Goal: Task Accomplishment & Management: Use online tool/utility

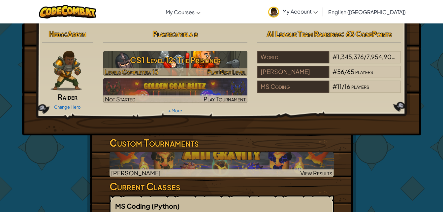
click at [161, 57] on h3 "CS1 Level 12: The Prisoner" at bounding box center [175, 59] width 144 height 15
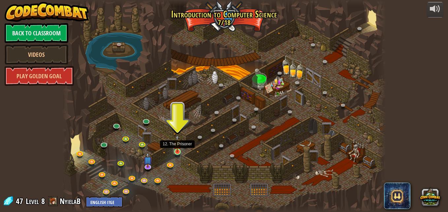
click at [175, 148] on img at bounding box center [177, 142] width 8 height 17
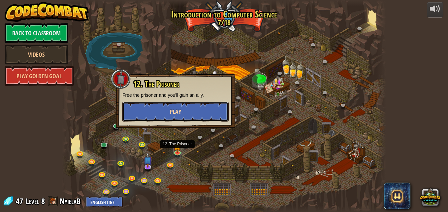
click at [214, 114] on button "Play" at bounding box center [175, 112] width 106 height 20
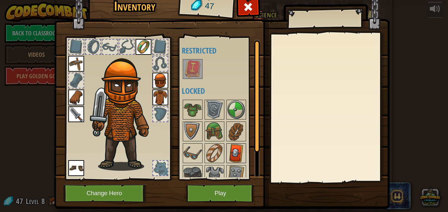
click at [231, 146] on img at bounding box center [236, 153] width 18 height 18
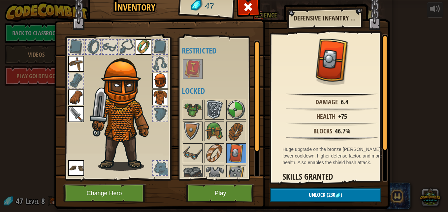
click at [213, 109] on img at bounding box center [214, 109] width 18 height 18
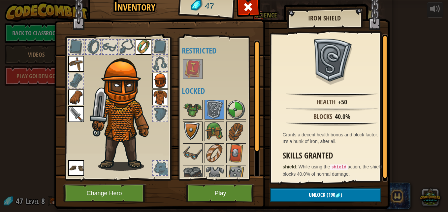
click at [191, 122] on img at bounding box center [192, 131] width 18 height 18
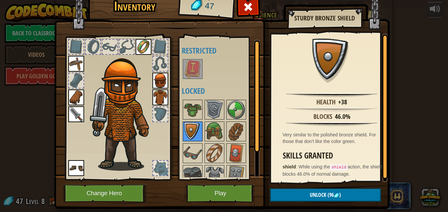
click at [191, 122] on img at bounding box center [192, 131] width 18 height 18
click at [191, 164] on div at bounding box center [223, 153] width 83 height 109
click at [191, 157] on img at bounding box center [192, 153] width 18 height 18
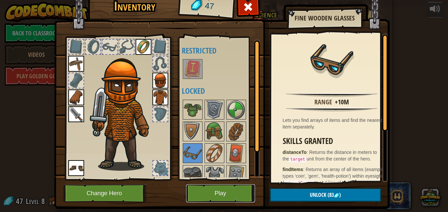
click at [223, 187] on button "Play" at bounding box center [220, 193] width 69 height 18
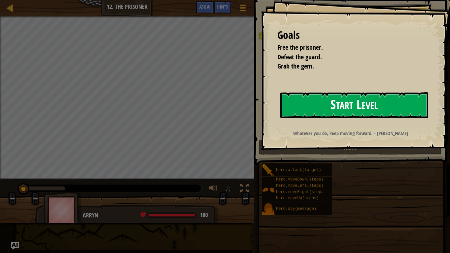
click at [310, 101] on button "Start Level" at bounding box center [354, 105] width 148 height 26
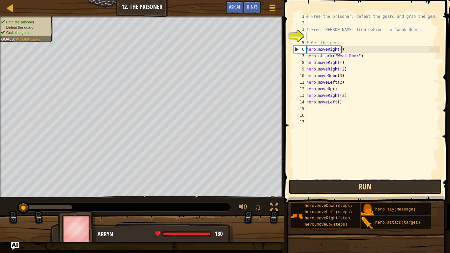
click at [345, 183] on button "Run" at bounding box center [366, 186] width 154 height 15
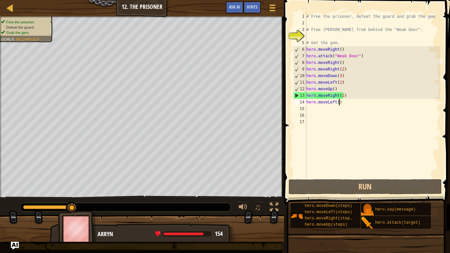
click at [340, 103] on div "# Free the prisoner, defeat the guard and grab the gem. # Free [PERSON_NAME] fr…" at bounding box center [372, 102] width 135 height 178
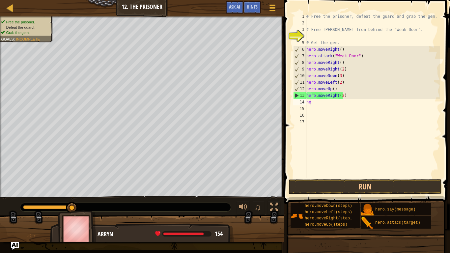
type textarea "h"
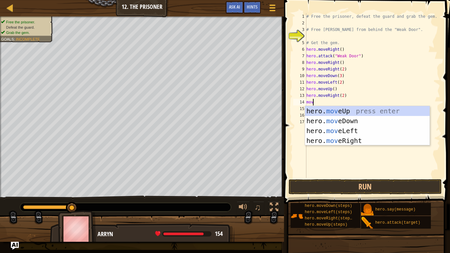
type textarea "move"
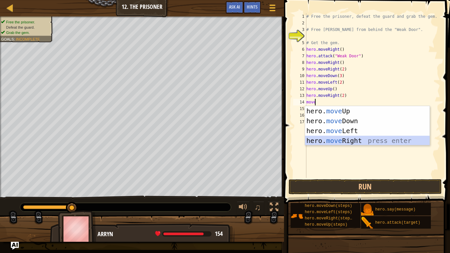
click at [325, 144] on div "hero. move Up press enter hero. move Down press enter hero. move Left press ent…" at bounding box center [367, 135] width 125 height 59
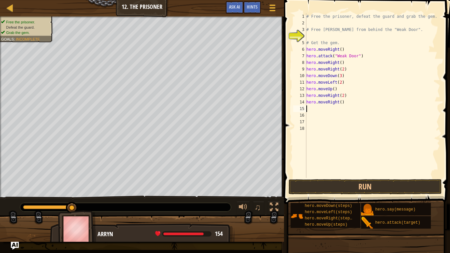
scroll to position [3, 0]
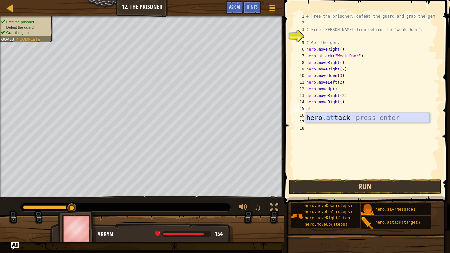
click at [353, 113] on div "hero. at tack press enter" at bounding box center [367, 128] width 125 height 30
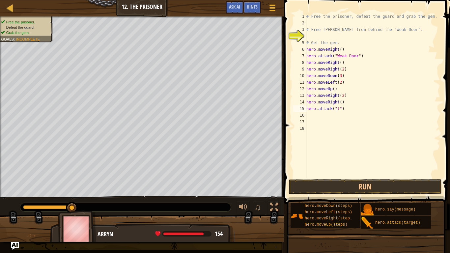
scroll to position [3, 3]
type textarea "hero.attack("two")"
click at [314, 119] on div "# Free the prisoner, defeat the guard and grab the gem. # Free [PERSON_NAME] fr…" at bounding box center [372, 102] width 135 height 178
click at [309, 113] on div "# Free the prisoner, defeat the guard and grab the gem. # Free [PERSON_NAME] fr…" at bounding box center [372, 102] width 135 height 178
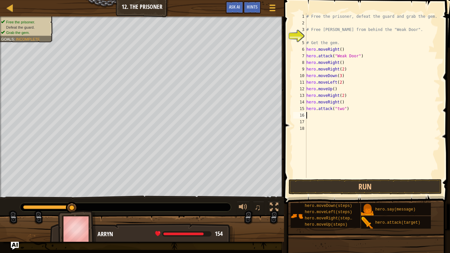
click at [350, 109] on div "# Free the prisoner, defeat the guard and grab the gem. # Free [PERSON_NAME] fr…" at bounding box center [372, 102] width 135 height 178
type textarea "h"
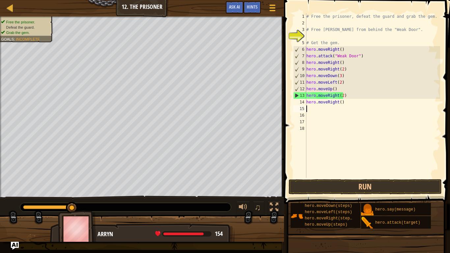
type textarea "h"
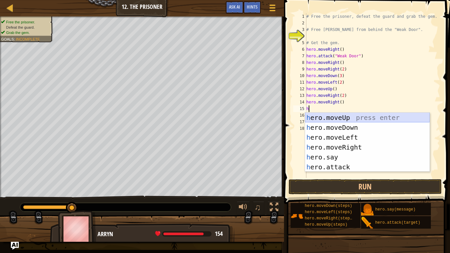
click at [348, 117] on div "h ero.moveUp press enter h ero.moveDown press enter h ero.moveLeft press enter …" at bounding box center [367, 152] width 125 height 79
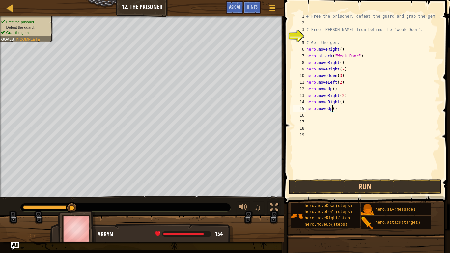
click at [333, 107] on div "# Free the prisoner, defeat the guard and grab the gem. # Free [PERSON_NAME] fr…" at bounding box center [372, 102] width 135 height 178
type textarea "hero.moveUp(2)"
click at [314, 115] on div "# Free the prisoner, defeat the guard and grab the gem. # Free [PERSON_NAME] fr…" at bounding box center [372, 102] width 135 height 178
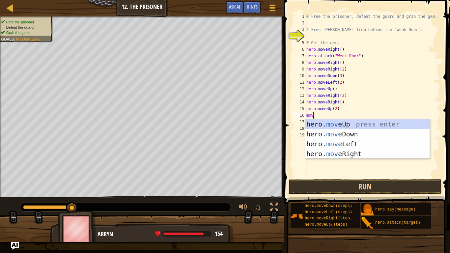
type textarea "move"
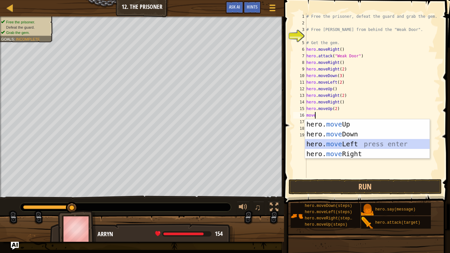
click at [328, 144] on div "hero. move Up press enter hero. move Down press enter hero. move Left press ent…" at bounding box center [367, 148] width 125 height 59
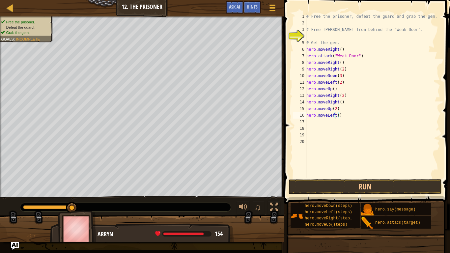
click at [335, 115] on div "# Free the prisoner, defeat the guard and grab the gem. # Free [PERSON_NAME] fr…" at bounding box center [372, 102] width 135 height 178
click at [337, 116] on div "# Free the prisoner, defeat the guard and grab the gem. # Free [PERSON_NAME] fr…" at bounding box center [372, 102] width 135 height 178
type textarea "hero.moveLeft(2)"
click at [332, 180] on button "Run" at bounding box center [366, 186] width 154 height 15
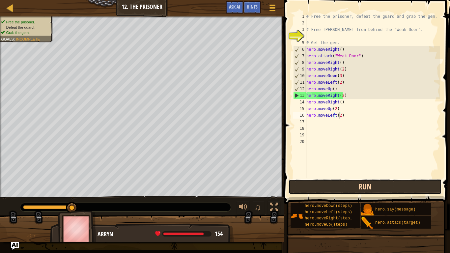
click at [361, 184] on button "Run" at bounding box center [366, 186] width 154 height 15
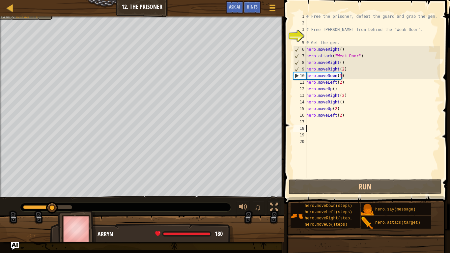
click at [359, 128] on div "# Free the prisoner, defeat the guard and grab the gem. # Free [PERSON_NAME] fr…" at bounding box center [372, 102] width 135 height 178
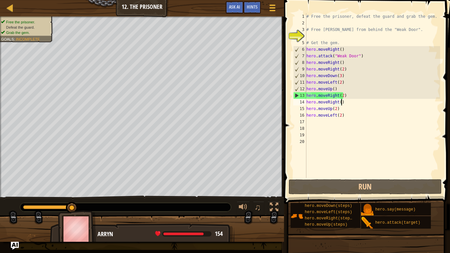
click at [342, 102] on div "# Free the prisoner, defeat the guard and grab the gem. # Free [PERSON_NAME] fr…" at bounding box center [372, 102] width 135 height 178
type textarea "hero.moveRight()"
click at [271, 201] on button at bounding box center [274, 208] width 13 height 14
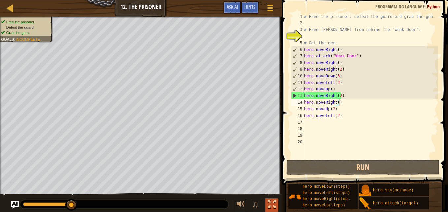
click at [274, 202] on div at bounding box center [271, 204] width 9 height 9
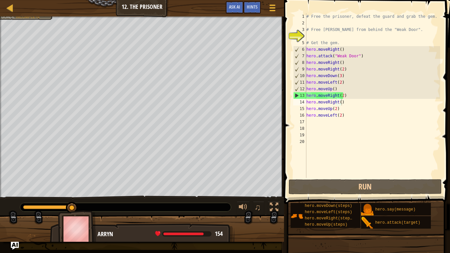
click at [17, 7] on div "Map Introduction to Computer Science 12. The Prisoner Game Menu Done Hints Ask …" at bounding box center [142, 8] width 284 height 16
click at [10, 7] on div at bounding box center [10, 8] width 8 height 8
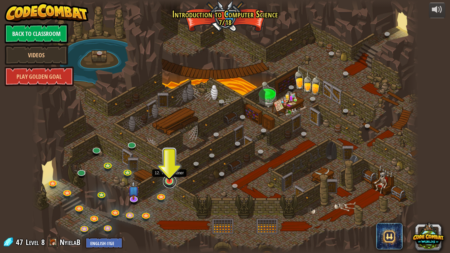
click at [170, 186] on link at bounding box center [169, 181] width 13 height 13
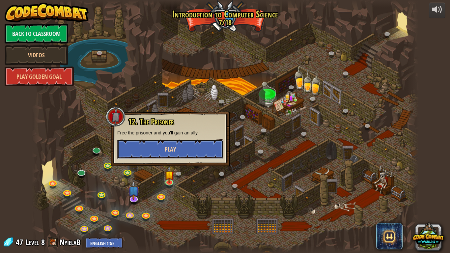
click at [170, 146] on span "Play" at bounding box center [170, 149] width 11 height 8
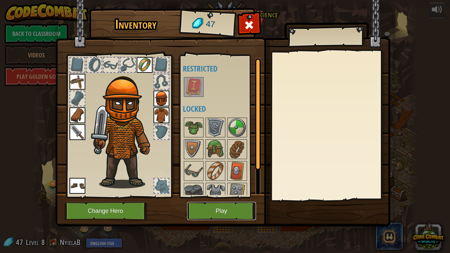
click at [210, 205] on button "Play" at bounding box center [221, 211] width 69 height 18
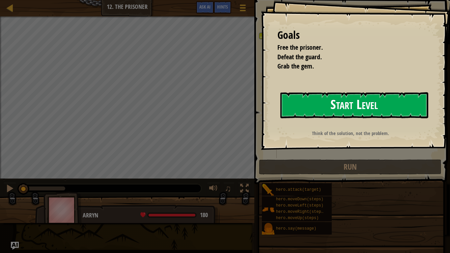
click at [290, 99] on button "Start Level" at bounding box center [354, 105] width 148 height 26
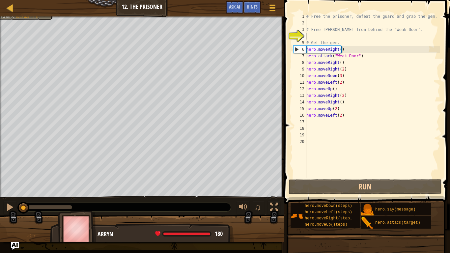
click at [137, 7] on div "Map Introduction to Computer Science 12. The Prisoner Game Menu Done Hints Ask …" at bounding box center [142, 8] width 284 height 16
click at [271, 10] on span at bounding box center [272, 10] width 6 height 1
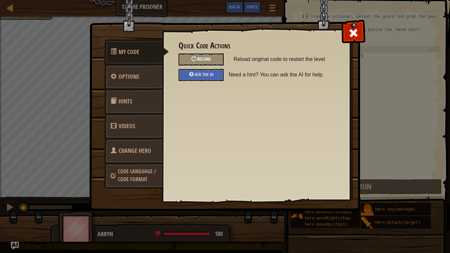
click at [197, 55] on div "Reload" at bounding box center [201, 59] width 45 height 12
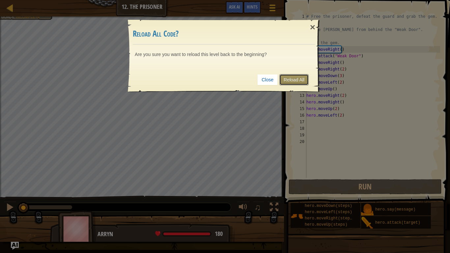
click at [295, 74] on link "Reload All" at bounding box center [293, 79] width 29 height 11
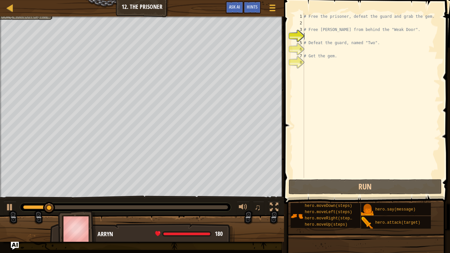
scroll to position [3, 0]
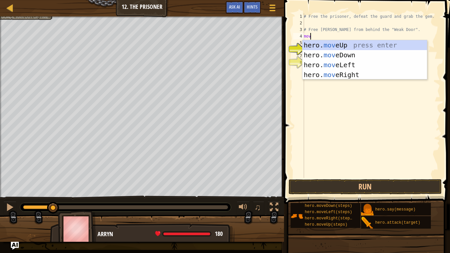
type textarea "move"
click at [341, 71] on div "hero. move Up press enter hero. move Down press enter hero. move Left press ent…" at bounding box center [365, 69] width 125 height 59
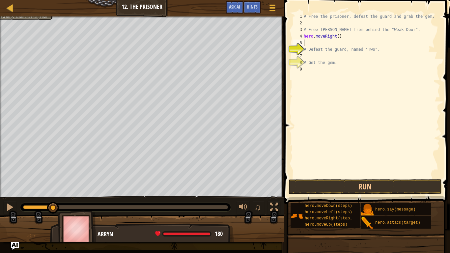
scroll to position [3, 0]
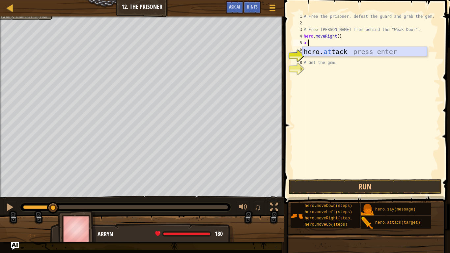
click at [334, 47] on div "hero. at tack press enter" at bounding box center [365, 62] width 125 height 30
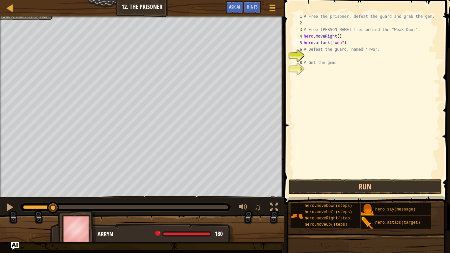
scroll to position [3, 3]
type textarea "hero.attack("Weak Door")"
click at [309, 53] on div "# Free the prisoner, defeat the guard and grab the gem. # Free [PERSON_NAME] fr…" at bounding box center [372, 102] width 138 height 178
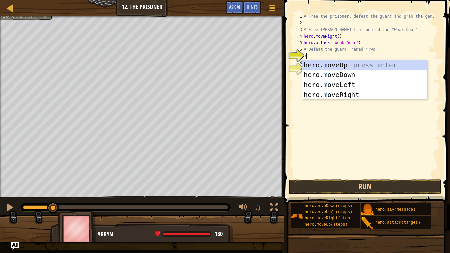
type textarea "mo"
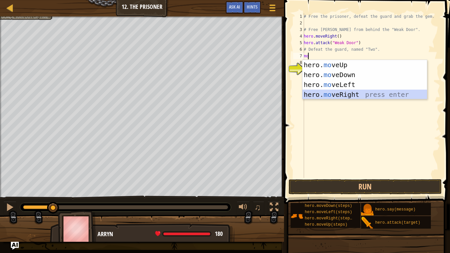
click at [335, 90] on div "hero. mo veUp press enter hero. mo veDown press enter hero. mo veLeft press ent…" at bounding box center [365, 89] width 125 height 59
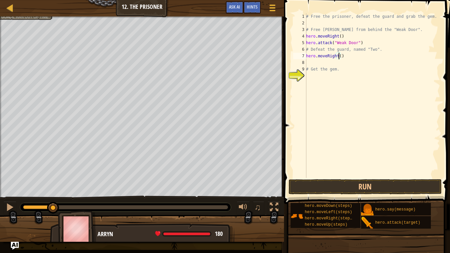
click at [338, 56] on div "# Free the prisoner, defeat the guard and grab the gem. # Free [PERSON_NAME] fr…" at bounding box center [372, 102] width 135 height 178
type textarea "hero.moveRight(2)"
click at [315, 62] on div "# Free the prisoner, defeat the guard and grab the gem. # Free [PERSON_NAME] fr…" at bounding box center [372, 102] width 135 height 178
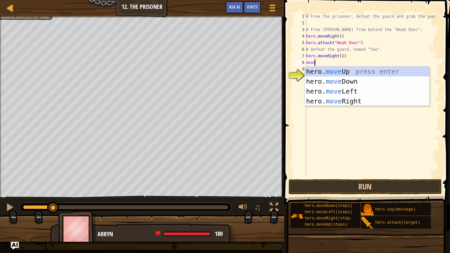
type textarea "move"
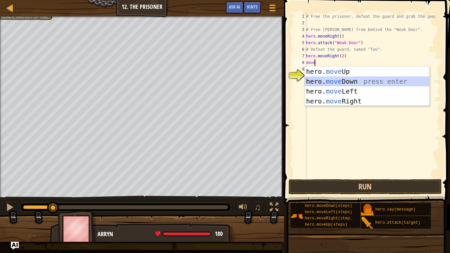
click at [314, 78] on div "hero. move Up press enter hero. move Down press enter hero. move Left press ent…" at bounding box center [367, 96] width 125 height 59
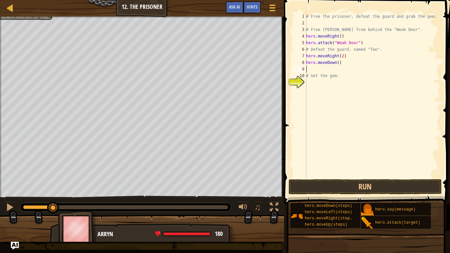
type textarea "2"
click at [336, 62] on div "# Free the prisoner, defeat the guard and grab the gem. # Free [PERSON_NAME] fr…" at bounding box center [372, 102] width 135 height 178
type textarea "hero.moveDown(2)"
click at [314, 68] on div "# Free the prisoner, defeat the guard and grab the gem. # Free [PERSON_NAME] fr…" at bounding box center [372, 102] width 135 height 178
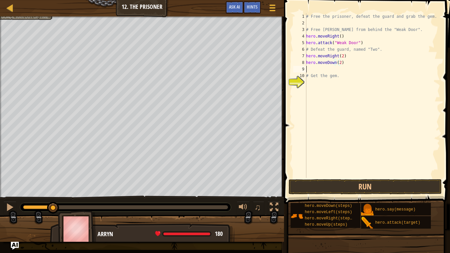
scroll to position [3, 0]
click at [377, 182] on button "Run" at bounding box center [366, 186] width 154 height 15
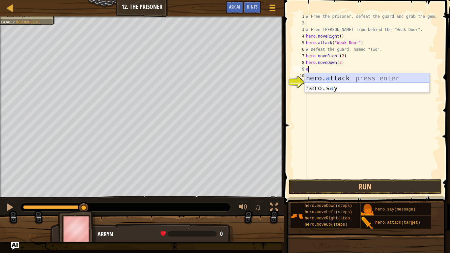
click at [331, 75] on div "hero. a ttack press enter hero.s a y press enter" at bounding box center [367, 93] width 125 height 40
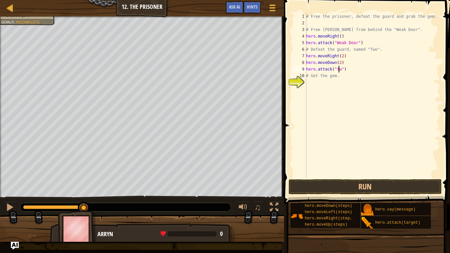
scroll to position [3, 3]
click at [341, 78] on div "# Free the prisoner, defeat the guard and grab the gem. # Free [PERSON_NAME] fr…" at bounding box center [372, 102] width 135 height 178
type textarea "#"
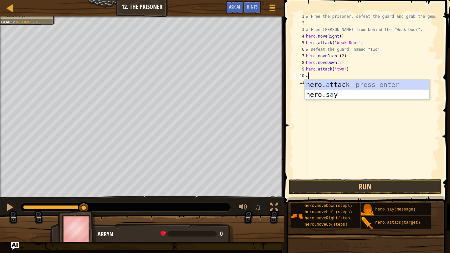
click at [341, 82] on div "hero. a ttack press enter hero.s a y press enter" at bounding box center [367, 100] width 125 height 40
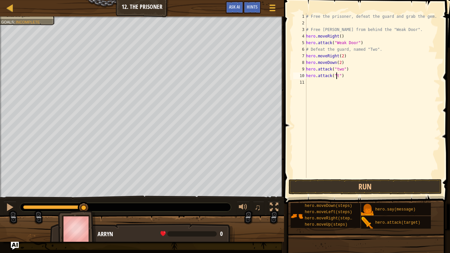
scroll to position [3, 3]
click at [318, 182] on button "Run" at bounding box center [366, 186] width 154 height 15
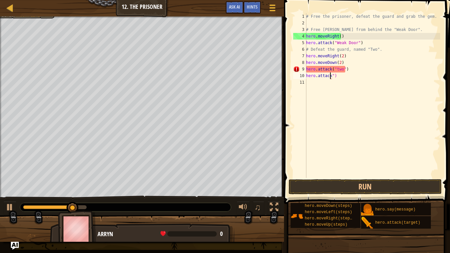
scroll to position [3, 2]
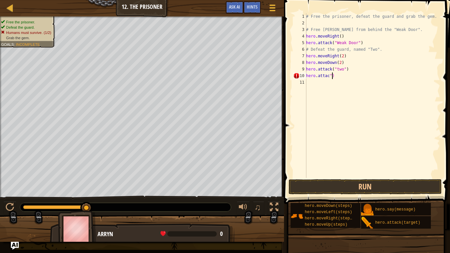
click at [334, 76] on div "# Free the prisoner, defeat the guard and grab the gem. # Free [PERSON_NAME] fr…" at bounding box center [372, 102] width 135 height 178
type textarea "h"
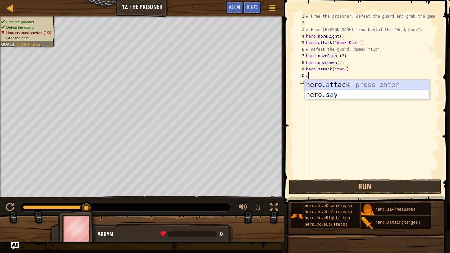
click at [335, 84] on div "hero. a ttack press enter hero.s a y press enter" at bounding box center [367, 100] width 125 height 40
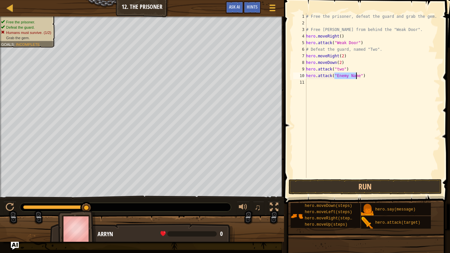
type textarea "hero.attack("")"
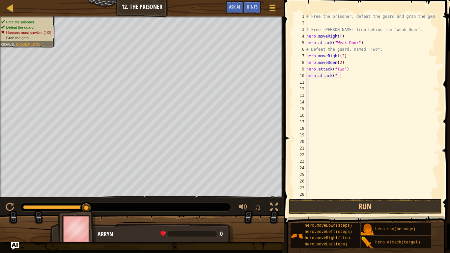
type textarea "t"
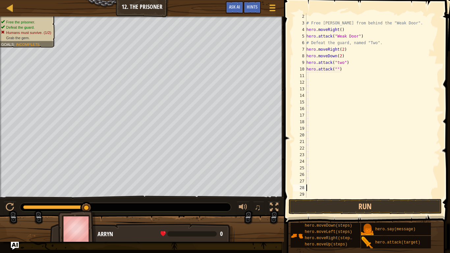
scroll to position [7, 0]
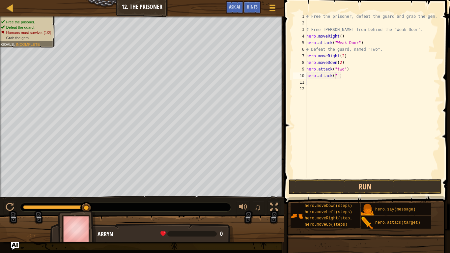
click at [335, 75] on div "# Free the prisoner, defeat the guard and grab the gem. # Free [PERSON_NAME] fr…" at bounding box center [372, 102] width 135 height 178
click at [340, 70] on div "# Free the prisoner, defeat the guard and grab the gem. # Free [PERSON_NAME] fr…" at bounding box center [372, 102] width 135 height 178
click at [312, 186] on button "Run" at bounding box center [366, 186] width 154 height 15
type textarea "hero.attack("Two")"
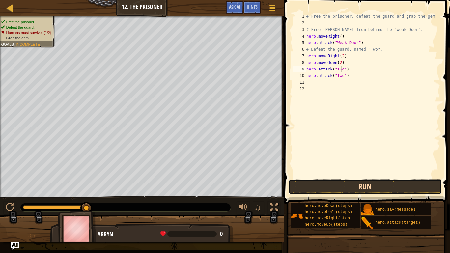
click at [356, 186] on button "Run" at bounding box center [366, 186] width 154 height 15
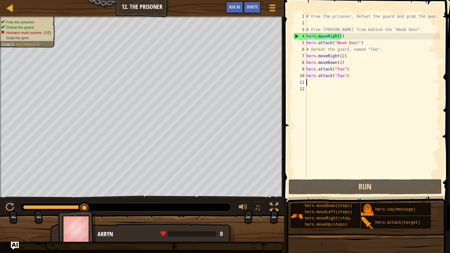
click at [312, 83] on div "# Free the prisoner, defeat the guard and grab the gem. # Free [PERSON_NAME] fr…" at bounding box center [372, 102] width 135 height 178
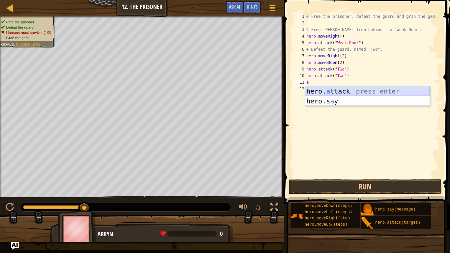
click at [331, 90] on div "hero. a ttack press enter hero.s a y press enter" at bounding box center [367, 106] width 125 height 40
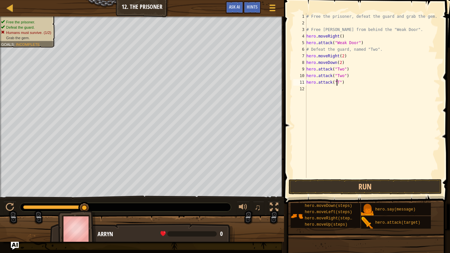
scroll to position [3, 3]
type textarea "hero.attack("Two")"
click at [358, 181] on button "Run" at bounding box center [366, 186] width 154 height 15
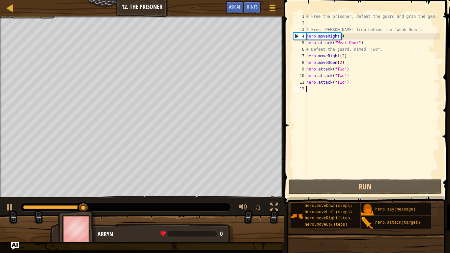
click at [311, 87] on div "# Free the prisoner, defeat the guard and grab the gem. # Free [PERSON_NAME] fr…" at bounding box center [372, 102] width 135 height 178
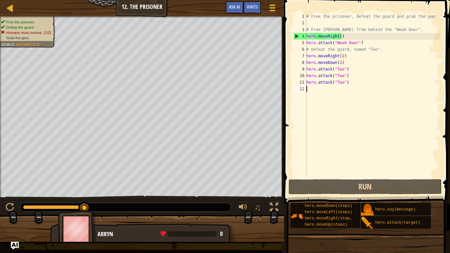
scroll to position [3, 0]
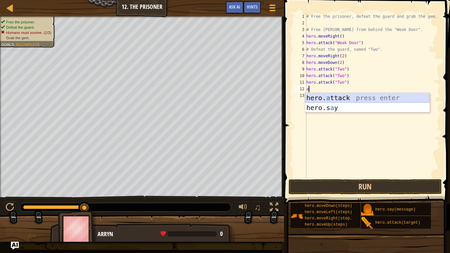
click at [343, 95] on div "hero. a ttack press enter hero.s a y press enter" at bounding box center [367, 113] width 125 height 40
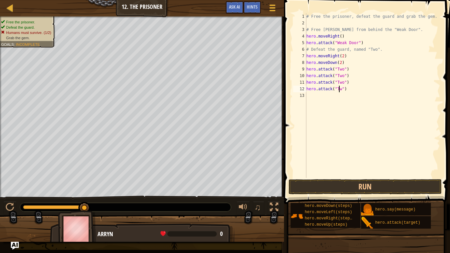
scroll to position [3, 3]
click at [349, 188] on button "Run" at bounding box center [366, 186] width 154 height 15
click at [352, 90] on div "# Free the prisoner, defeat the guard and grab the gem. # Free [PERSON_NAME] fr…" at bounding box center [372, 102] width 135 height 178
type textarea "h"
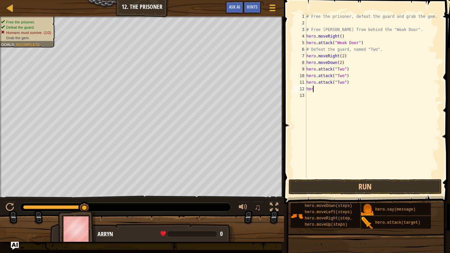
scroll to position [3, 0]
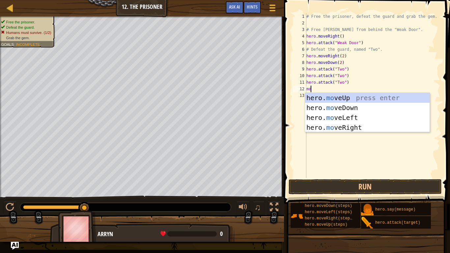
type textarea "move"
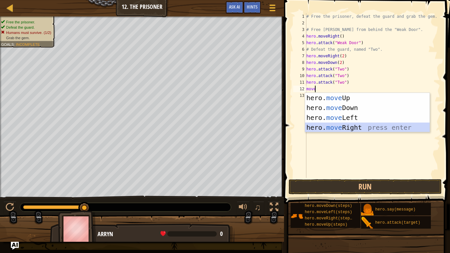
click at [351, 130] on div "hero. move Up press enter hero. move Down press enter hero. move Left press ent…" at bounding box center [367, 122] width 125 height 59
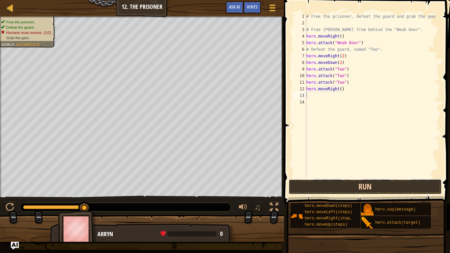
click at [349, 190] on button "Run" at bounding box center [366, 186] width 154 height 15
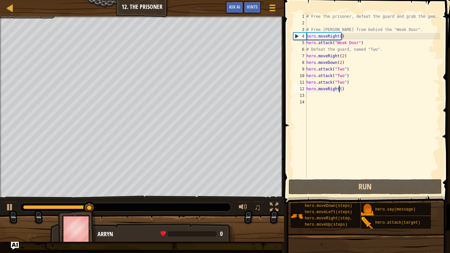
click at [338, 89] on div "# Free the prisoner, defeat the guard and grab the gem. # Free [PERSON_NAME] fr…" at bounding box center [372, 102] width 135 height 178
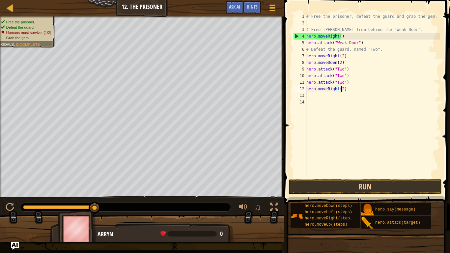
scroll to position [3, 3]
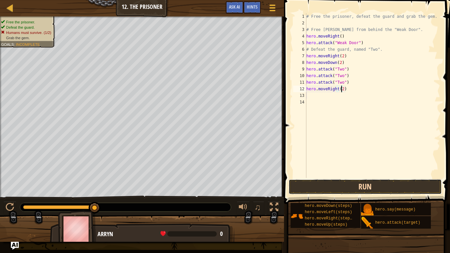
click at [310, 188] on button "Run" at bounding box center [366, 186] width 154 height 15
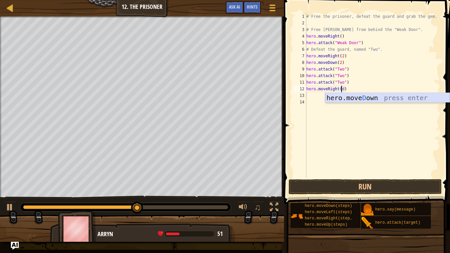
click at [357, 96] on div "hero.[PERSON_NAME] own press enter" at bounding box center [387, 108] width 125 height 30
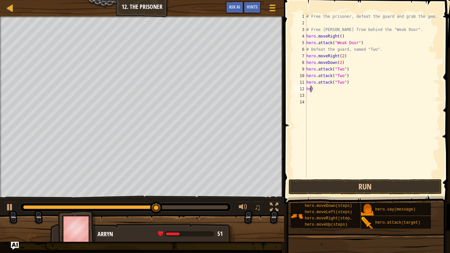
scroll to position [3, 0]
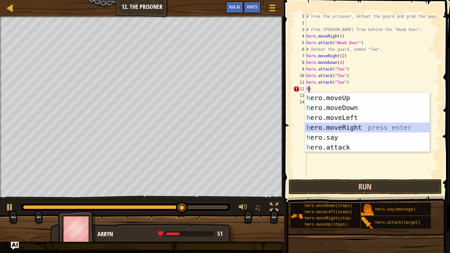
click at [359, 124] on div "h ero.moveUp press enter h ero.moveDown press enter h ero.moveLeft press enter …" at bounding box center [367, 132] width 125 height 79
type textarea "hero.moveRight()"
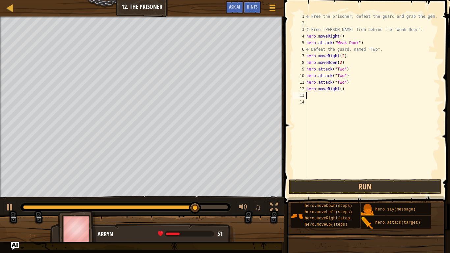
click at [317, 98] on div "# Free the prisoner, defeat the guard and grab the gem. # Free [PERSON_NAME] fr…" at bounding box center [372, 102] width 135 height 178
type textarea "h"
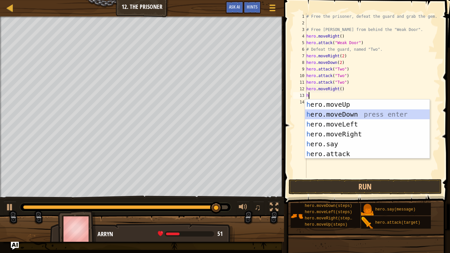
click at [344, 115] on div "h ero.moveUp press enter h ero.moveDown press enter h ero.moveLeft press enter …" at bounding box center [367, 139] width 125 height 79
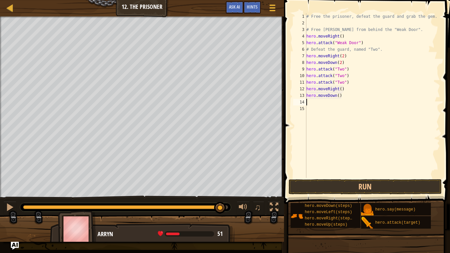
type textarea "m"
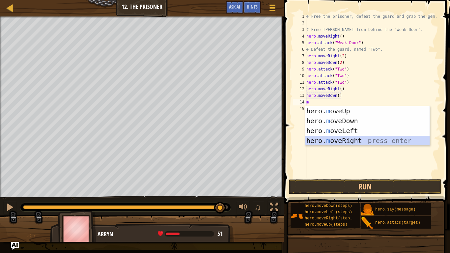
click at [357, 139] on div "hero. m oveUp press enter hero. m oveDown press enter hero. m oveLeft press ent…" at bounding box center [367, 135] width 125 height 59
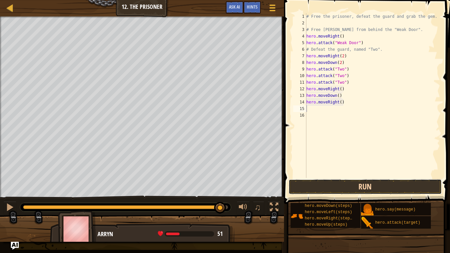
click at [361, 190] on button "Run" at bounding box center [366, 186] width 154 height 15
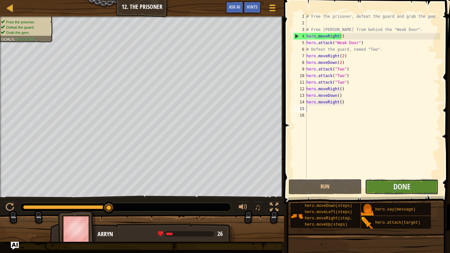
click at [385, 186] on button "Done" at bounding box center [401, 186] width 73 height 15
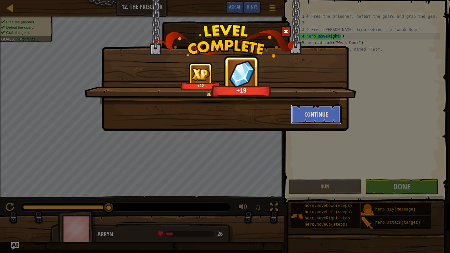
click at [322, 112] on button "Continue" at bounding box center [316, 114] width 51 height 20
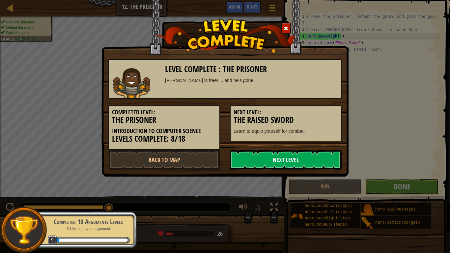
click at [318, 162] on link "Next Level" at bounding box center [286, 160] width 112 height 20
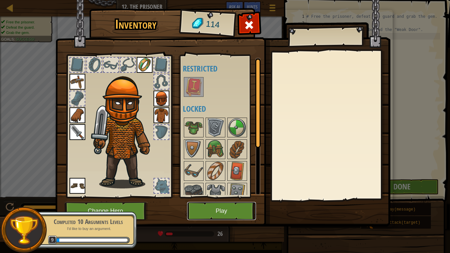
click at [239, 208] on button "Play" at bounding box center [221, 211] width 69 height 18
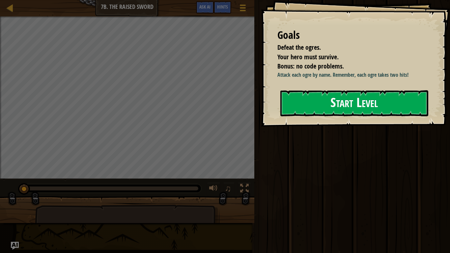
click at [312, 91] on button "Start Level" at bounding box center [354, 103] width 148 height 26
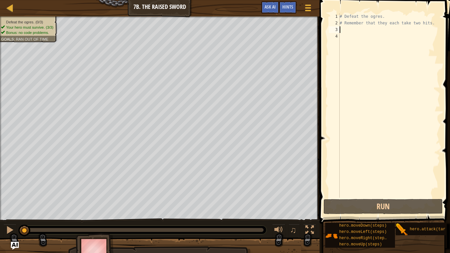
click at [344, 31] on div "# Defeat the ogres. # Remember that they each take two hits." at bounding box center [389, 112] width 102 height 198
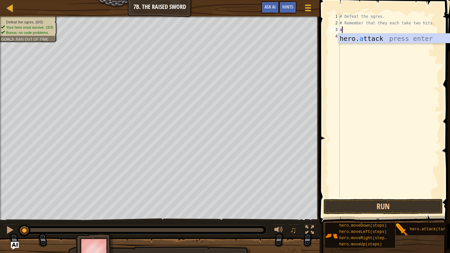
scroll to position [3, 0]
drag, startPoint x: 356, startPoint y: 37, endPoint x: 353, endPoint y: 40, distance: 4.2
click at [353, 40] on div "hero. a ttack press enter" at bounding box center [400, 49] width 125 height 30
type textarea "hero.attack("Enemy Name")"
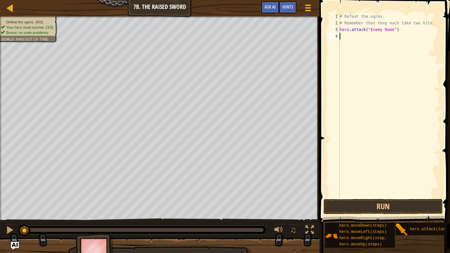
click at [353, 40] on div "# Defeat the ogres. # Remember that they each take two hits. hero . attack ( "E…" at bounding box center [389, 112] width 102 height 198
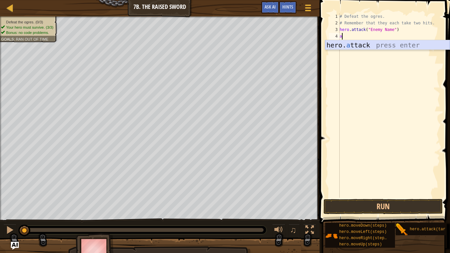
click at [352, 42] on div "hero. a ttack press enter" at bounding box center [387, 55] width 125 height 30
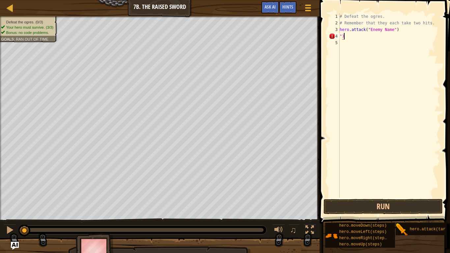
click at [350, 38] on div "# Defeat the ogres. # Remember that they each take two hits. hero . attack ( "E…" at bounding box center [389, 112] width 102 height 198
type textarea """
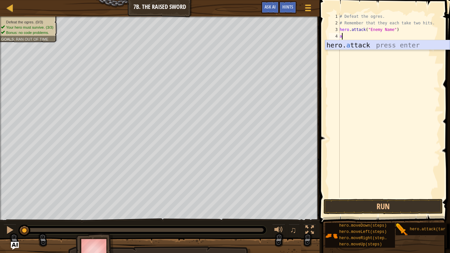
click at [351, 44] on div "hero. a ttack press enter" at bounding box center [387, 55] width 125 height 30
type textarea "hero.attack("Enemy Name")"
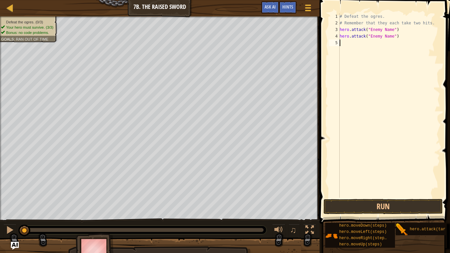
click at [340, 43] on div "# Defeat the ogres. # Remember that they each take two hits. hero . attack ( "E…" at bounding box center [389, 112] width 102 height 198
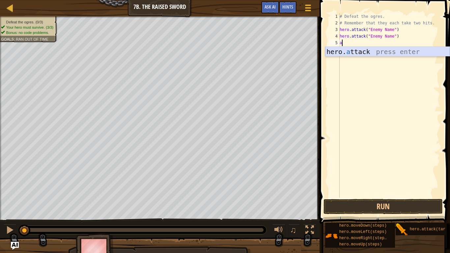
click at [361, 49] on div "hero. a ttack press enter" at bounding box center [387, 62] width 125 height 30
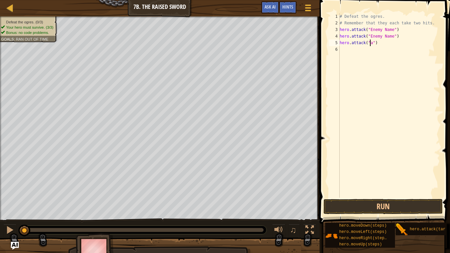
scroll to position [3, 3]
click at [388, 36] on div "# Defeat the ogres. # Remember that they each take two hits. hero . attack ( "E…" at bounding box center [389, 112] width 102 height 198
click at [385, 36] on div "# Defeat the ogres. # Remember that they each take two hits. hero . attack ( "E…" at bounding box center [389, 112] width 102 height 198
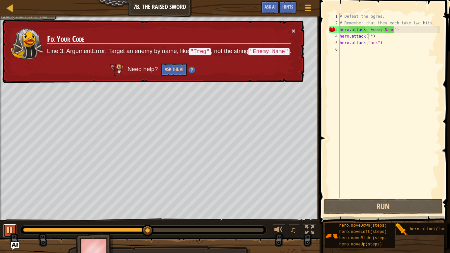
click at [7, 211] on div at bounding box center [10, 230] width 9 height 9
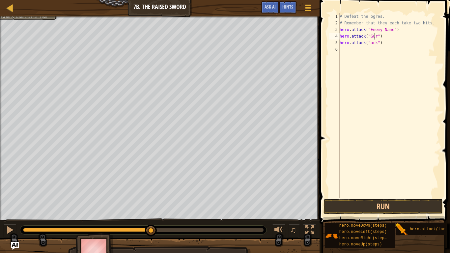
scroll to position [3, 3]
click at [389, 31] on div "# Defeat the ogres. # Remember that they each take two hits. hero . attack ( "E…" at bounding box center [389, 112] width 102 height 198
click at [390, 29] on div "# Defeat the ogres. # Remember that they each take two hits. hero . attack ( "E…" at bounding box center [389, 112] width 102 height 198
click at [385, 203] on button "Run" at bounding box center [383, 206] width 119 height 15
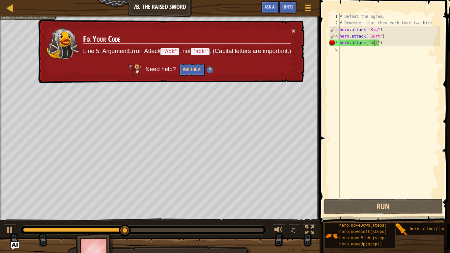
click at [374, 44] on div "# Defeat the ogres. # Remember that they each take two hits. hero . attack ( "R…" at bounding box center [389, 112] width 102 height 198
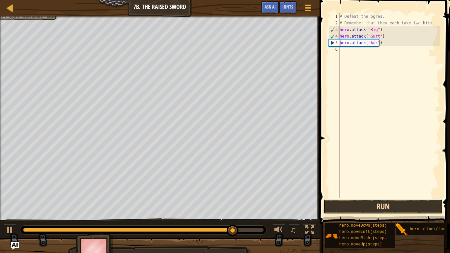
click at [385, 203] on button "Run" at bounding box center [383, 206] width 119 height 15
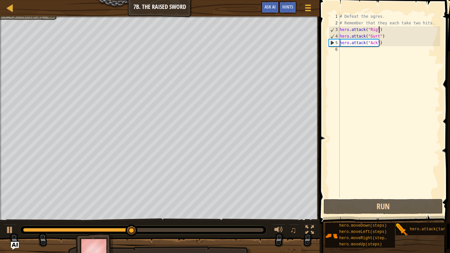
click at [383, 29] on div "# Defeat the ogres. # Remember that they each take two hits. hero . attack ( "R…" at bounding box center [389, 112] width 102 height 198
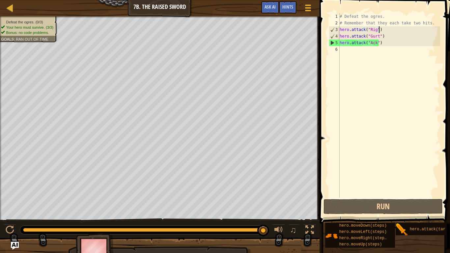
scroll to position [3, 3]
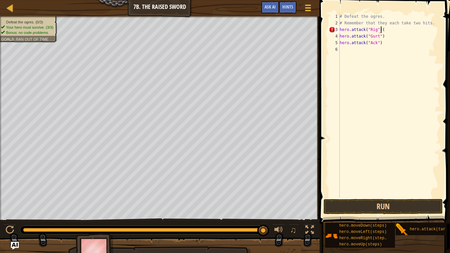
type textarea "hero.attack("Rig")"
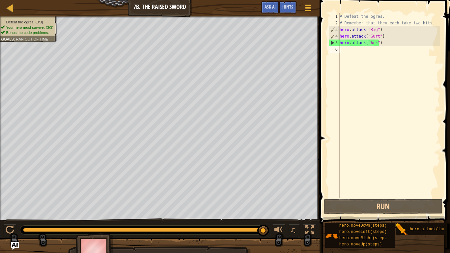
click at [341, 48] on div "# Defeat the ogres. # Remember that they each take two hits. hero . attack ( "R…" at bounding box center [389, 112] width 102 height 198
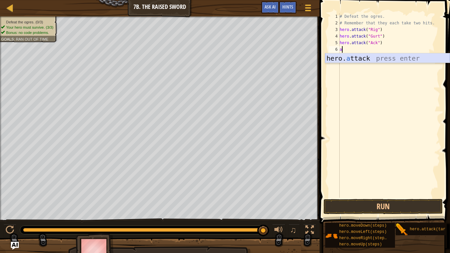
click at [358, 60] on div "hero. a ttack press enter" at bounding box center [387, 68] width 125 height 30
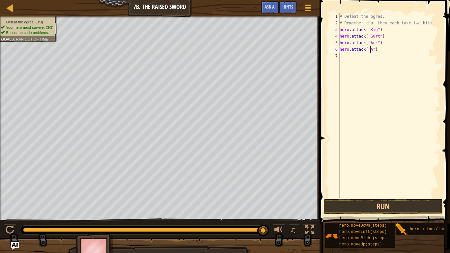
scroll to position [3, 3]
type textarea "hero.attack("Ack")"
click at [344, 56] on div "# Defeat the ogres. # Remember that they each take two hits. hero . attack ( "R…" at bounding box center [389, 112] width 102 height 198
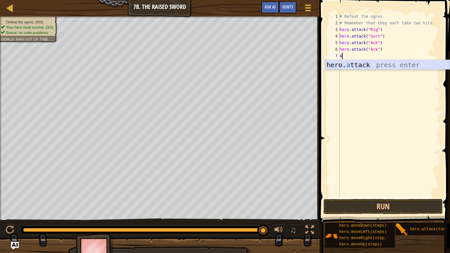
click at [367, 63] on div "hero. a ttack press enter" at bounding box center [387, 75] width 125 height 30
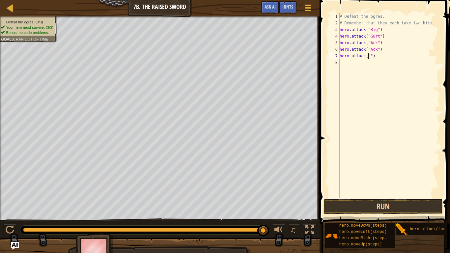
scroll to position [3, 2]
type textarea "hero.attack("Gurk")"
click at [350, 64] on div "# Defeat the ogres. # Remember that they each take two hits. hero . attack ( "R…" at bounding box center [389, 112] width 102 height 198
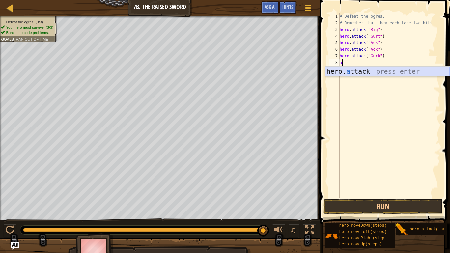
click at [363, 70] on div "hero. a ttack press enter" at bounding box center [387, 82] width 125 height 30
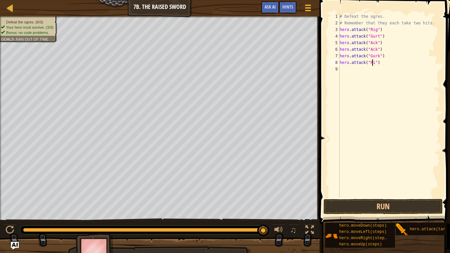
scroll to position [3, 3]
click at [389, 206] on button "Run" at bounding box center [383, 206] width 119 height 15
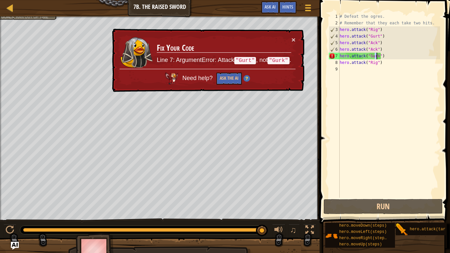
click at [378, 58] on div "# Defeat the ogres. # Remember that they each take two hits. hero . attack ( "R…" at bounding box center [389, 112] width 102 height 198
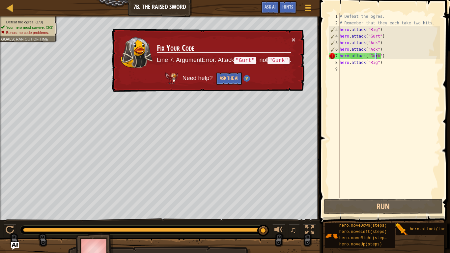
click at [378, 58] on div "# Defeat the ogres. # Remember that they each take two hits. hero . attack ( "R…" at bounding box center [389, 105] width 102 height 185
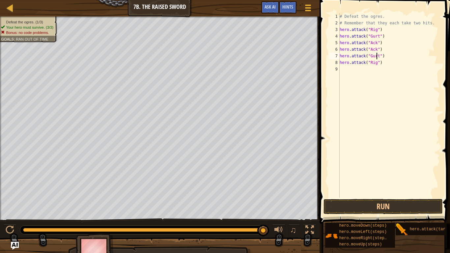
scroll to position [3, 3]
type textarea "hero.attack("Gurt")"
click at [395, 208] on button "Run" at bounding box center [383, 206] width 119 height 15
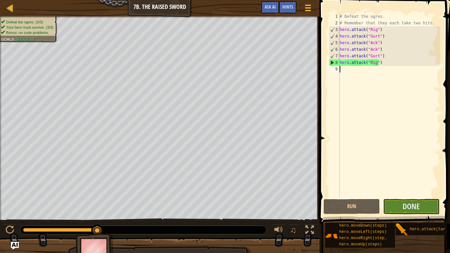
click at [346, 68] on div "# Defeat the ogres. # Remember that they each take two hits. hero . attack ( "R…" at bounding box center [389, 112] width 102 height 198
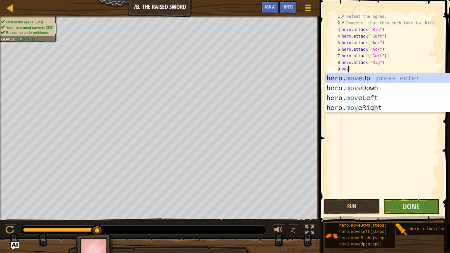
type textarea "move"
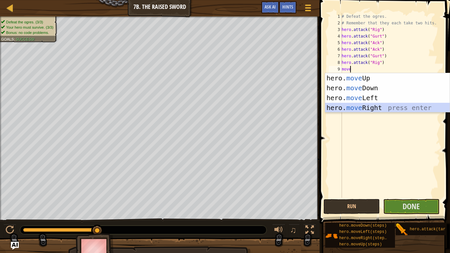
click at [367, 108] on div "hero. move Up press enter hero. move Down press enter hero. move Left press ent…" at bounding box center [387, 102] width 125 height 59
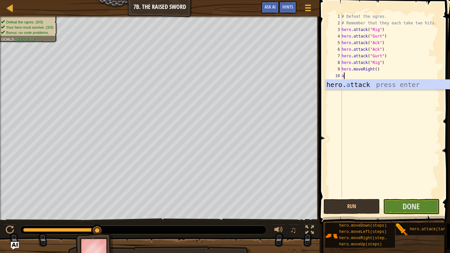
click at [366, 88] on div "hero. a ttack press enter" at bounding box center [387, 95] width 125 height 30
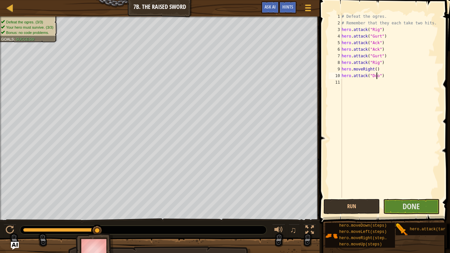
scroll to position [3, 3]
type textarea "hero.attack("Door")"
click at [356, 208] on button "Run" at bounding box center [352, 206] width 56 height 15
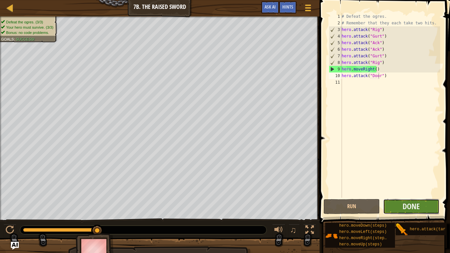
click at [422, 206] on button "Done" at bounding box center [411, 206] width 56 height 15
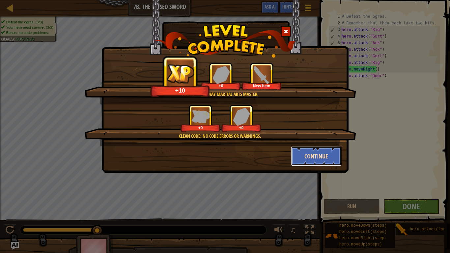
click at [314, 149] on button "Continue" at bounding box center [316, 156] width 51 height 20
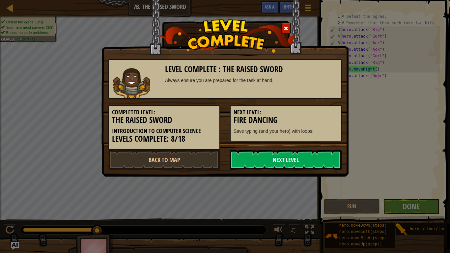
click at [319, 162] on link "Next Level" at bounding box center [286, 160] width 112 height 20
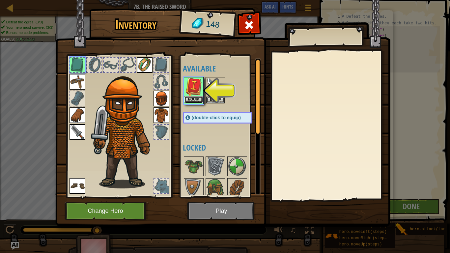
click at [197, 97] on button "Equip" at bounding box center [194, 99] width 18 height 7
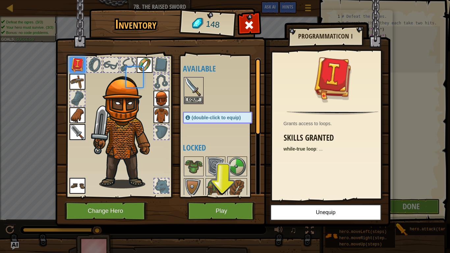
click at [197, 1] on body "Map Introduction to Computer Science 7b. The Raised Sword Game Menu Done Hints …" at bounding box center [225, 0] width 450 height 1
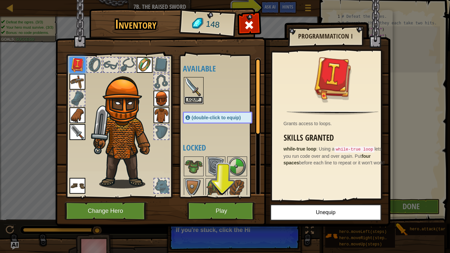
click at [197, 97] on button "Equip" at bounding box center [194, 100] width 18 height 7
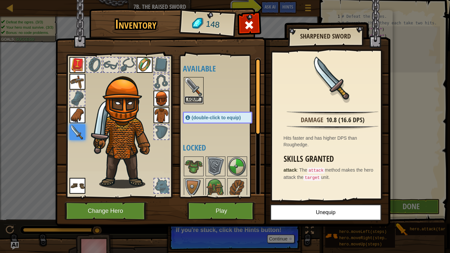
click at [194, 99] on button "Equip" at bounding box center [194, 99] width 18 height 7
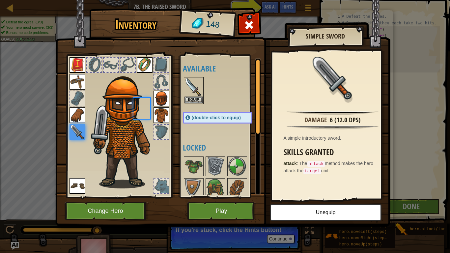
click at [194, 1] on body "Map Introduction to Computer Science 7b. The Raised Sword Game Menu Done Hints …" at bounding box center [225, 0] width 450 height 1
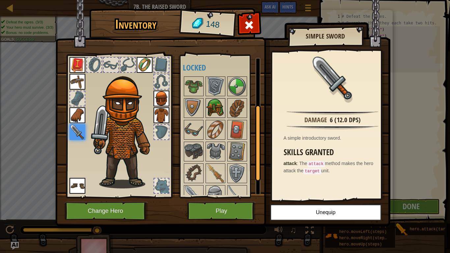
scroll to position [83, 0]
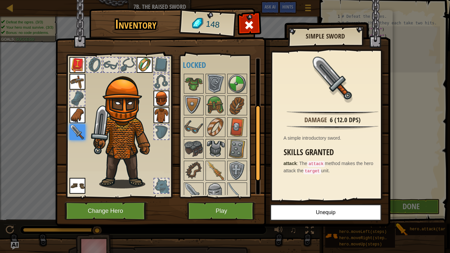
click at [216, 151] on img at bounding box center [215, 149] width 18 height 18
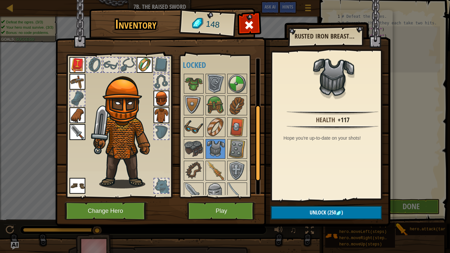
click at [191, 131] on img at bounding box center [194, 127] width 18 height 18
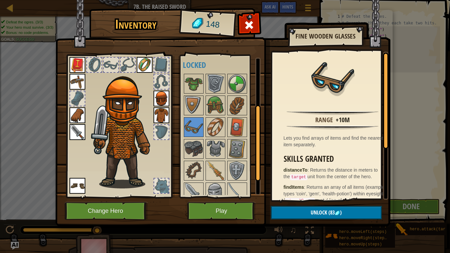
click at [288, 204] on img at bounding box center [222, 106] width 335 height 239
click at [288, 206] on button "Unlock (83 )" at bounding box center [326, 213] width 111 height 14
click at [288, 206] on button "Confirm" at bounding box center [326, 213] width 111 height 14
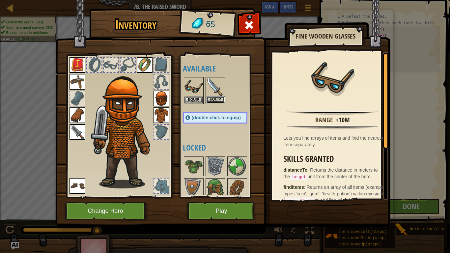
click at [206, 98] on button "Equip" at bounding box center [215, 99] width 18 height 7
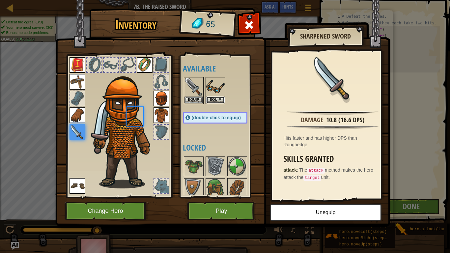
click at [206, 98] on button "Equip" at bounding box center [215, 100] width 18 height 7
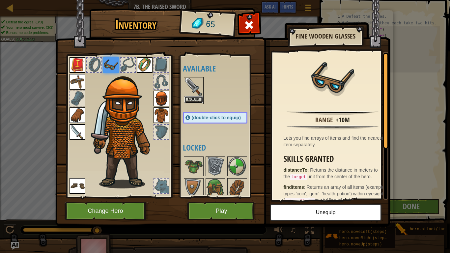
click at [197, 98] on button "Equip" at bounding box center [194, 99] width 18 height 7
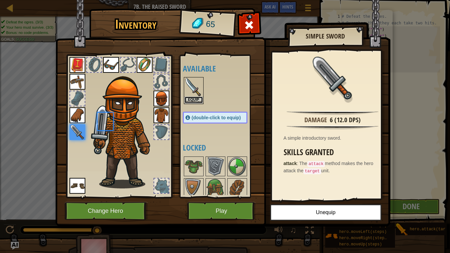
click at [197, 98] on button "Equip" at bounding box center [194, 100] width 18 height 7
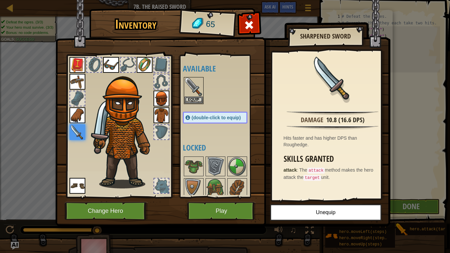
click at [114, 66] on img at bounding box center [111, 65] width 16 height 16
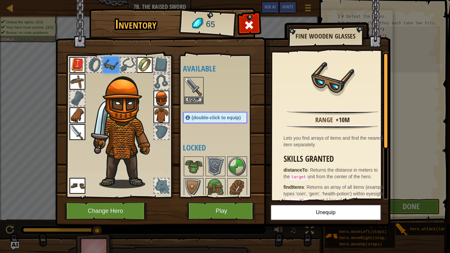
click at [114, 60] on img at bounding box center [111, 65] width 16 height 16
click at [196, 98] on button "Equip" at bounding box center [194, 99] width 18 height 7
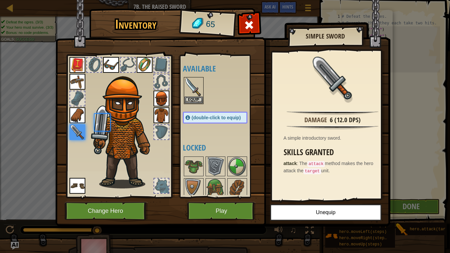
click at [196, 1] on body "Map Introduction to Computer Science 7b. The Raised Sword Game Menu Done Hints …" at bounding box center [225, 0] width 450 height 1
click at [195, 98] on button "Equip" at bounding box center [194, 99] width 18 height 7
click at [0, 0] on button "Equip" at bounding box center [0, 0] width 0 height 0
click at [195, 98] on button "Equip" at bounding box center [194, 99] width 18 height 7
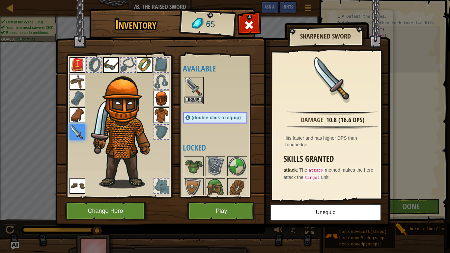
click at [113, 61] on img at bounding box center [111, 65] width 16 height 16
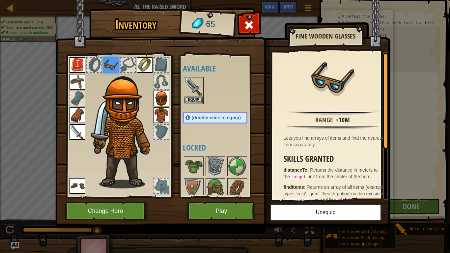
click at [168, 100] on img at bounding box center [162, 99] width 16 height 16
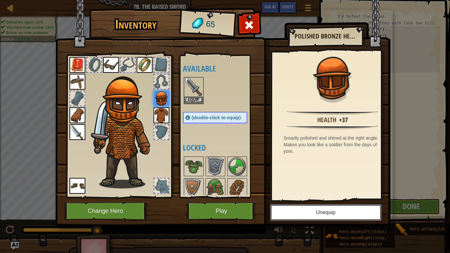
click at [310, 211] on button "Unequip" at bounding box center [325, 212] width 111 height 16
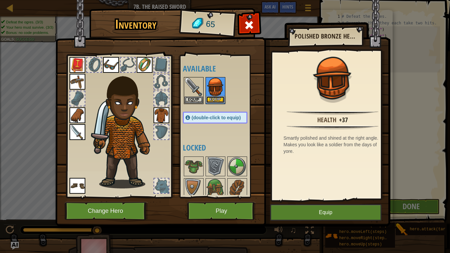
click at [218, 100] on button "Equip" at bounding box center [215, 99] width 18 height 7
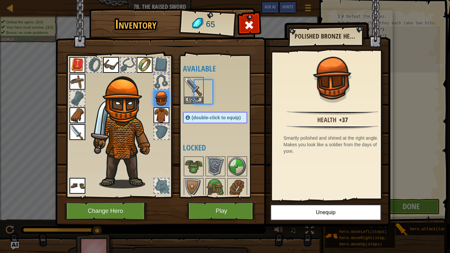
click at [218, 1] on body "Map Introduction to Computer Science 7b. The Raised Sword Game Menu Done Hints …" at bounding box center [225, 0] width 450 height 1
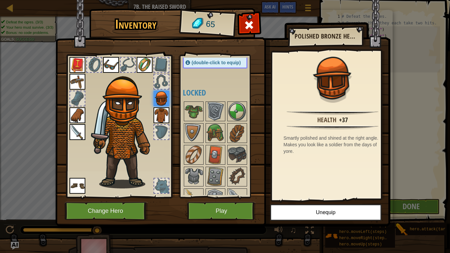
scroll to position [113, 0]
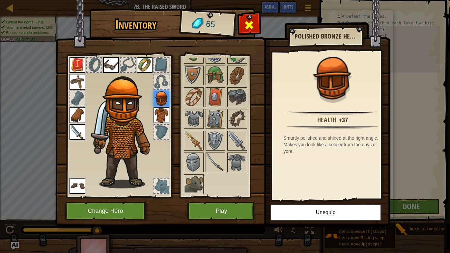
click at [253, 29] on span at bounding box center [249, 25] width 11 height 11
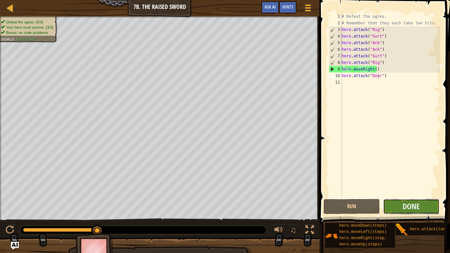
click at [394, 206] on button "Done" at bounding box center [411, 206] width 56 height 15
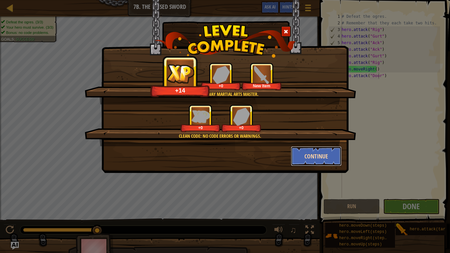
click at [333, 157] on button "Continue" at bounding box center [316, 156] width 51 height 20
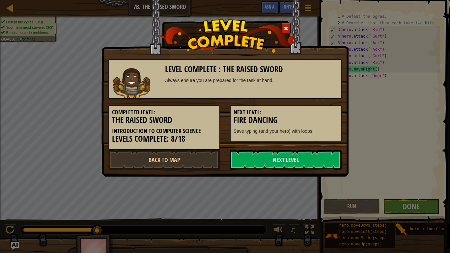
click at [322, 161] on link "Next Level" at bounding box center [286, 160] width 112 height 20
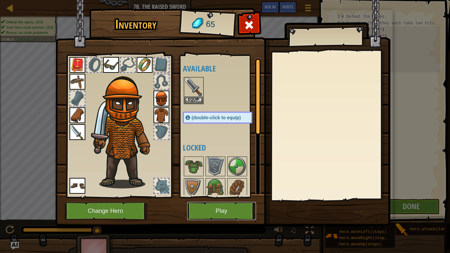
click at [243, 211] on button "Play" at bounding box center [221, 211] width 69 height 18
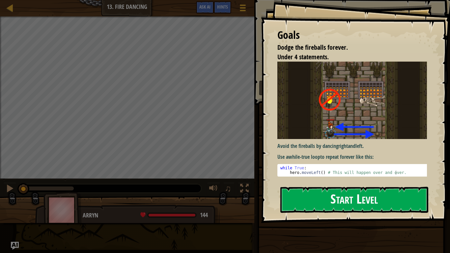
click at [344, 114] on div "Goals Dodge the fireballs forever. Under 4 statements. Avoid the fireballs by d…" at bounding box center [355, 111] width 189 height 223
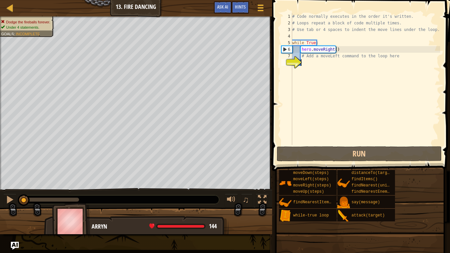
click at [334, 97] on div "# Code normally executes in the order it's written. # Loops repeat a block of c…" at bounding box center [365, 85] width 149 height 145
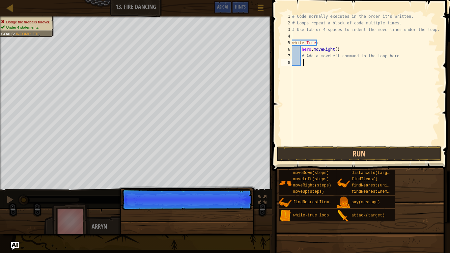
type textarea "m"
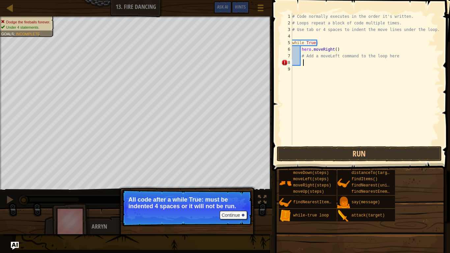
scroll to position [3, 0]
click at [442, 181] on div "1 2 3 4 5 6 7 8 9 # Code normally executes in the order it's written. # Loops r…" at bounding box center [360, 98] width 180 height 191
click at [420, 154] on button "Run" at bounding box center [359, 153] width 165 height 15
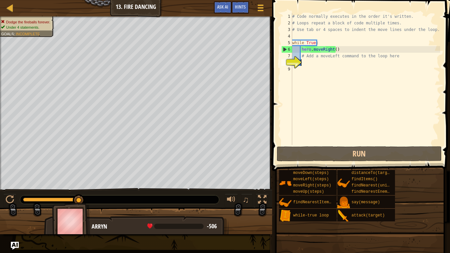
click at [392, 58] on div "# Code normally executes in the order it's written. # Loops repeat a block of c…" at bounding box center [365, 85] width 149 height 145
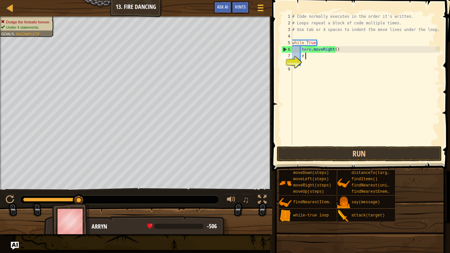
type textarea "#"
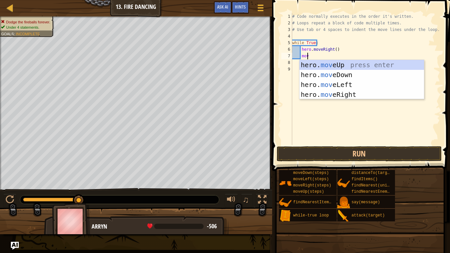
type textarea "move"
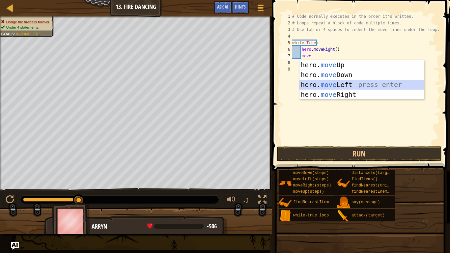
click at [358, 81] on div "hero. move Up press enter hero. move Down press enter hero. move Left press ent…" at bounding box center [362, 89] width 125 height 59
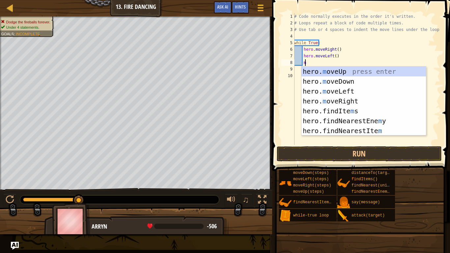
scroll to position [3, 1]
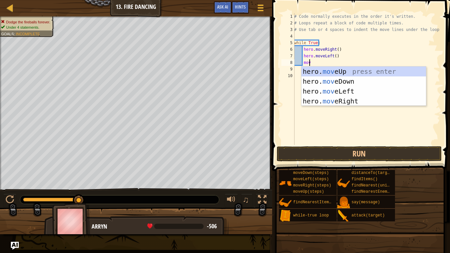
type textarea "move"
click at [347, 96] on div "hero. move Up press enter hero. move Down press enter hero. move Left press ent…" at bounding box center [364, 96] width 125 height 59
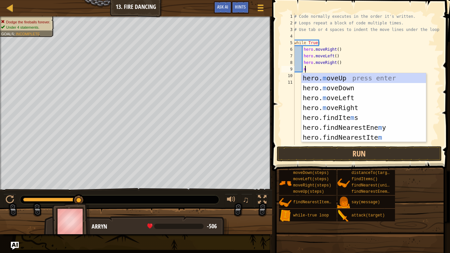
scroll to position [3, 1]
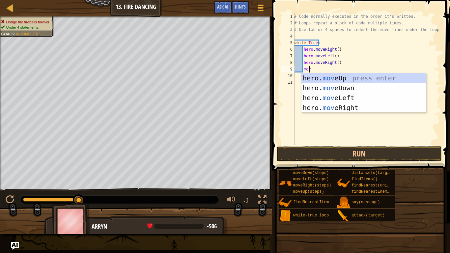
type textarea "move"
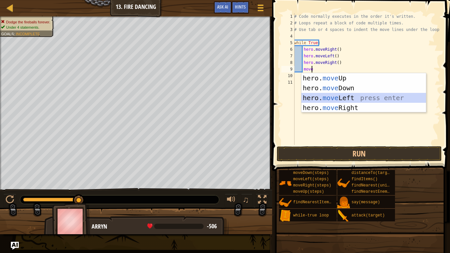
click at [341, 94] on div "hero. move Up press enter hero. move Down press enter hero. move Left press ent…" at bounding box center [364, 102] width 125 height 59
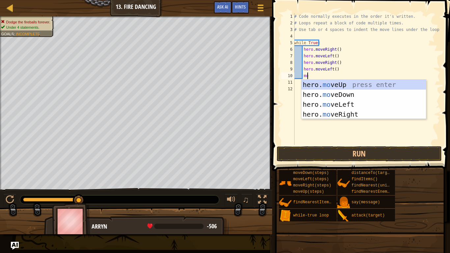
type textarea "move"
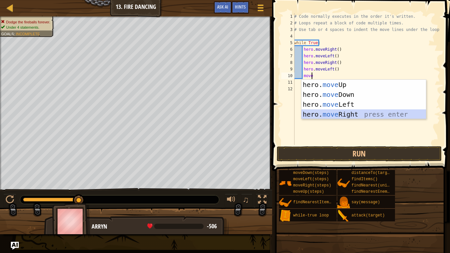
click at [349, 117] on div "hero. move Up press enter hero. move Down press enter hero. move Left press ent…" at bounding box center [364, 109] width 125 height 59
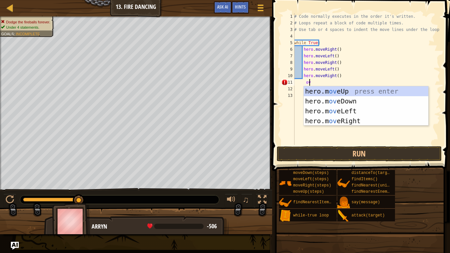
type textarea "o"
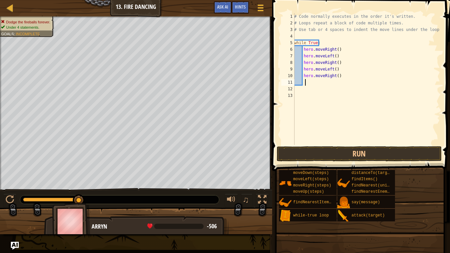
type textarea "mo"
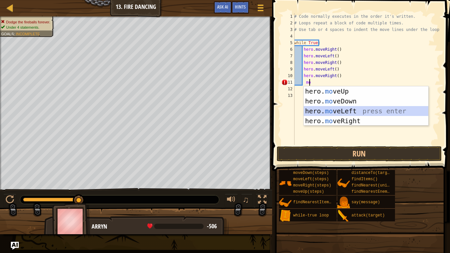
click at [352, 110] on div "hero. mo veUp press enter hero. mo veDown press enter hero. mo veLeft press ent…" at bounding box center [366, 115] width 125 height 59
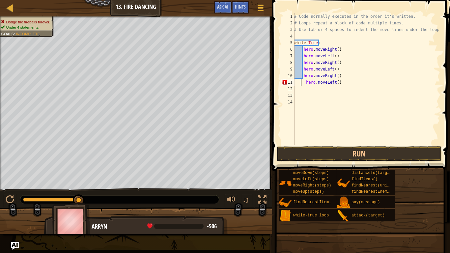
click at [300, 82] on div "# Code normally executes in the order it's written. # Loops repeat a block of c…" at bounding box center [366, 85] width 147 height 145
click at [346, 85] on div "# Code normally executes in the order it's written. # Loops repeat a block of c…" at bounding box center [366, 85] width 147 height 145
type textarea "h"
click at [382, 150] on button "Run" at bounding box center [359, 153] width 165 height 15
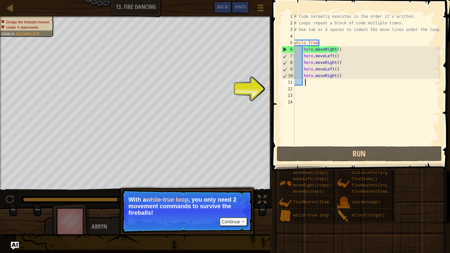
scroll to position [3, 0]
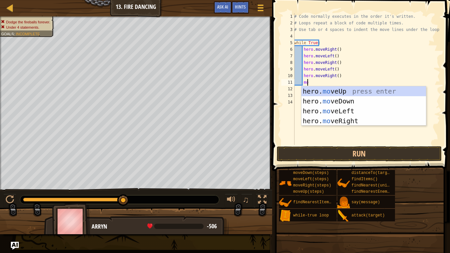
type textarea "move"
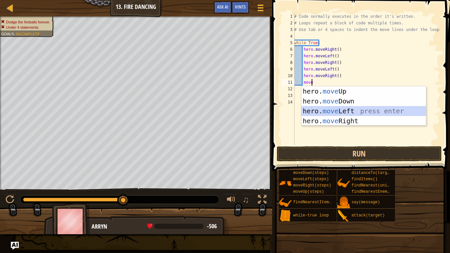
click at [346, 110] on div "hero. move Up press enter hero. move Down press enter hero. move Left press ent…" at bounding box center [364, 115] width 125 height 59
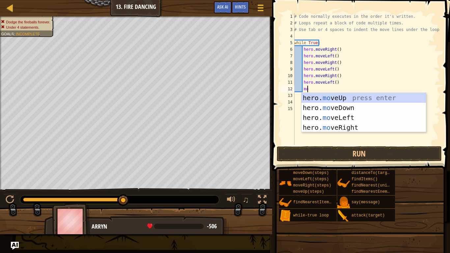
type textarea "move"
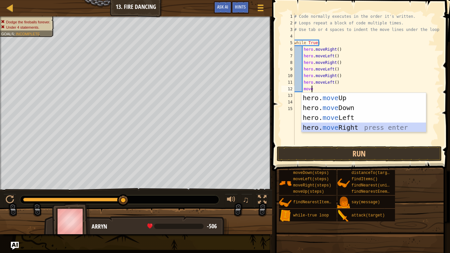
click at [352, 128] on div "hero. move Up press enter hero. move Down press enter hero. move Left press ent…" at bounding box center [364, 122] width 125 height 59
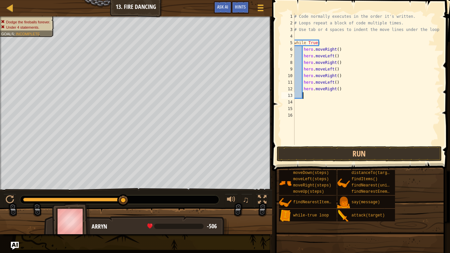
scroll to position [3, 0]
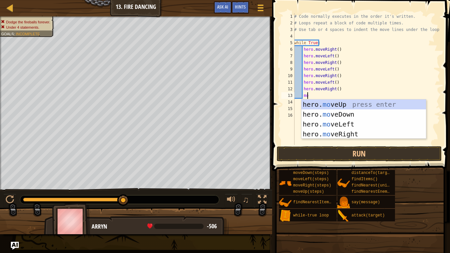
type textarea "move"
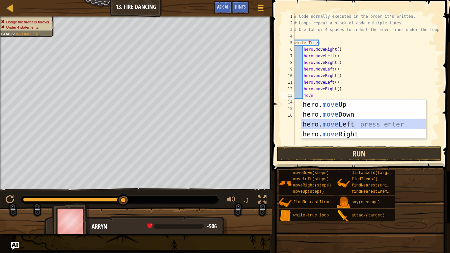
drag, startPoint x: 351, startPoint y: 125, endPoint x: 350, endPoint y: 150, distance: 25.1
click at [350, 0] on body "Map Introduction to Computer Science 13. Fire Dancing Game Menu Done Hints Ask …" at bounding box center [225, 0] width 450 height 0
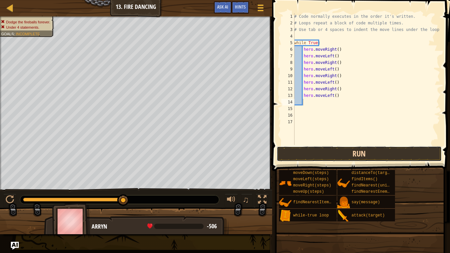
click at [358, 150] on button "Run" at bounding box center [359, 153] width 165 height 15
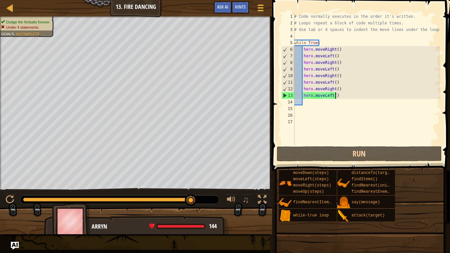
click at [341, 97] on div "# Code normally executes in the order it's written. # Loops repeat a block of c…" at bounding box center [366, 85] width 147 height 145
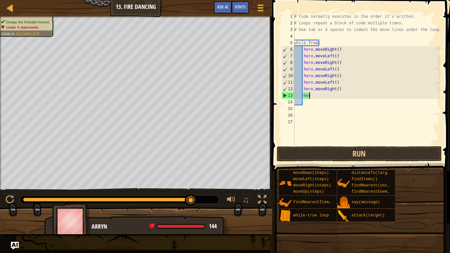
type textarea "h"
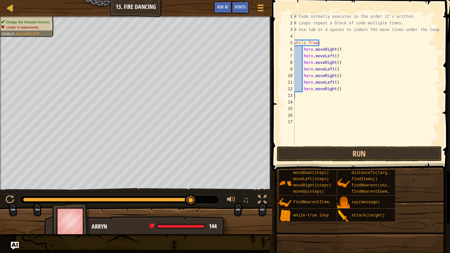
scroll to position [3, 0]
type textarea "h"
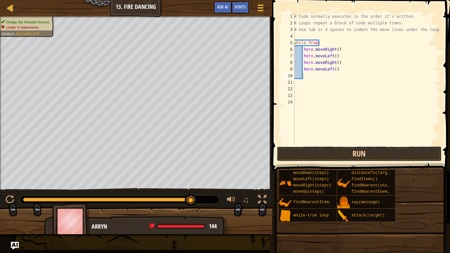
click at [365, 152] on button "Run" at bounding box center [359, 153] width 165 height 15
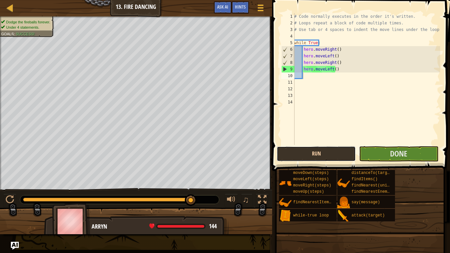
click at [334, 159] on button "Run" at bounding box center [316, 153] width 79 height 15
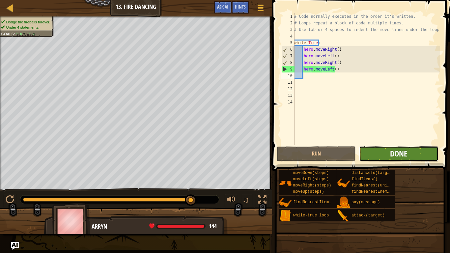
click at [390, 149] on button "Done" at bounding box center [398, 153] width 79 height 15
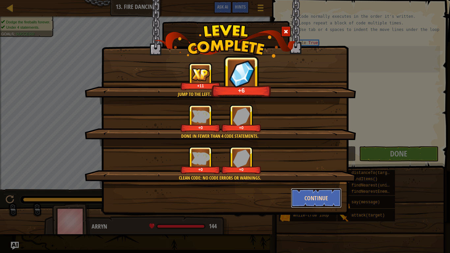
click at [328, 195] on button "Continue" at bounding box center [316, 198] width 51 height 20
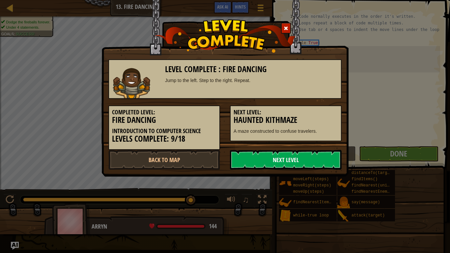
click at [299, 157] on link "Next Level" at bounding box center [286, 160] width 112 height 20
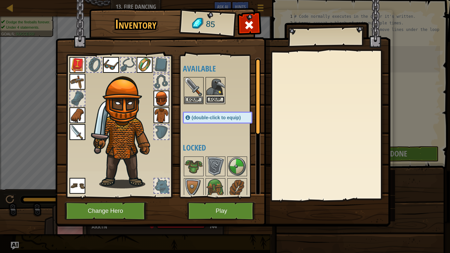
click at [216, 97] on button "Equip" at bounding box center [215, 99] width 18 height 7
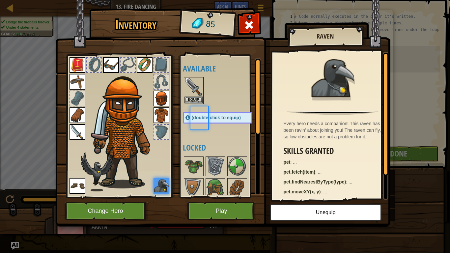
click at [216, 1] on body "Map Introduction to Computer Science 13. Fire Dancing Game Menu Done Hints Ask …" at bounding box center [225, 0] width 450 height 1
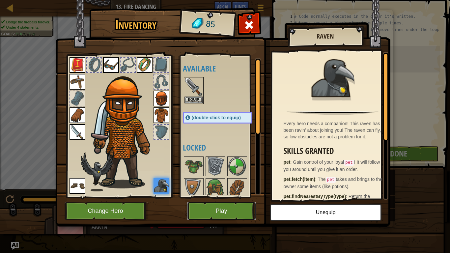
click at [213, 211] on button "Play" at bounding box center [221, 211] width 69 height 18
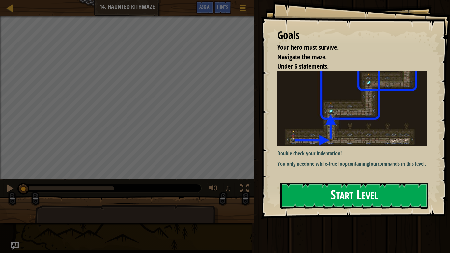
click at [314, 186] on button "Start Level" at bounding box center [354, 196] width 148 height 26
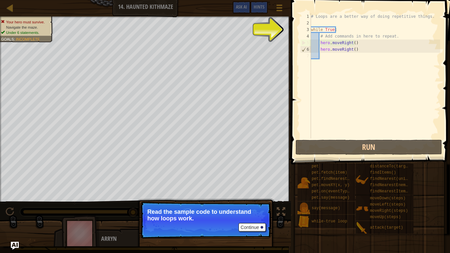
click at [394, 34] on div "# Loops are a better way of doing repetitive things. while True : # Add command…" at bounding box center [375, 82] width 131 height 138
type textarea "# Add commands in here to repeat."
click at [390, 35] on div "# Loops are a better way of doing repetitive things. while True : # Add command…" at bounding box center [375, 82] width 131 height 138
drag, startPoint x: 256, startPoint y: 224, endPoint x: 412, endPoint y: 53, distance: 231.0
click at [412, 53] on div "Map Introduction to Computer Science 14. Haunted Kithmaze Game Menu Done Hints …" at bounding box center [225, 126] width 450 height 253
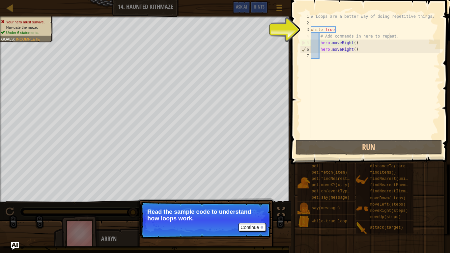
scroll to position [3, 6]
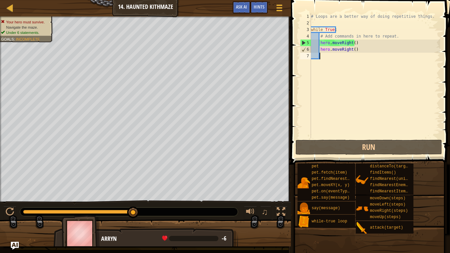
click at [326, 55] on div "# Loops are a better way of doing repetitive things. while True : # Add command…" at bounding box center [375, 82] width 131 height 138
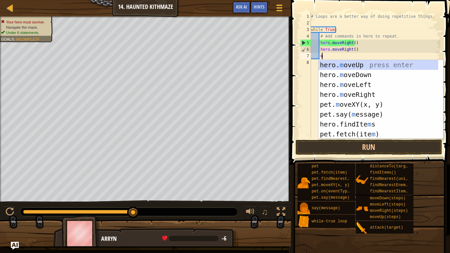
type textarea "mo"
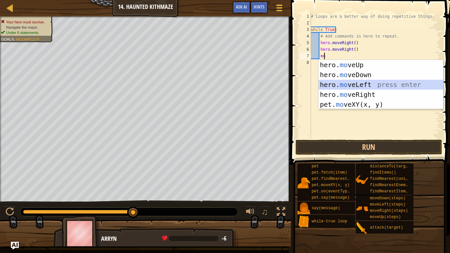
click at [375, 85] on div "hero. mo veUp press enter hero. mo veDown press enter hero. mo veLeft press ent…" at bounding box center [381, 94] width 125 height 69
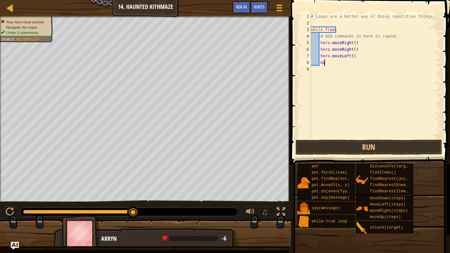
type textarea "m"
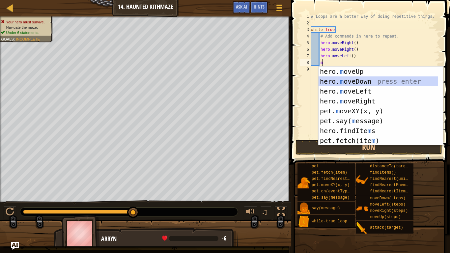
click at [376, 80] on div "hero. m oveUp press enter hero. m oveDown press enter hero. m oveLeft press ent…" at bounding box center [379, 116] width 120 height 99
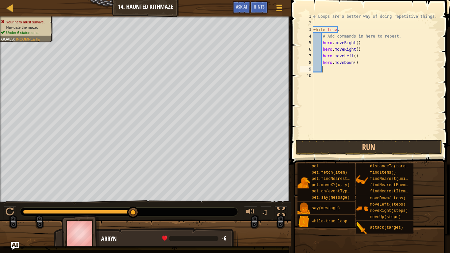
click at [358, 64] on div "# Loops are a better way of doing repetitive things. while True : # Add command…" at bounding box center [376, 82] width 129 height 138
type textarea "hero.moveu"
click at [374, 145] on button "Run" at bounding box center [369, 147] width 147 height 15
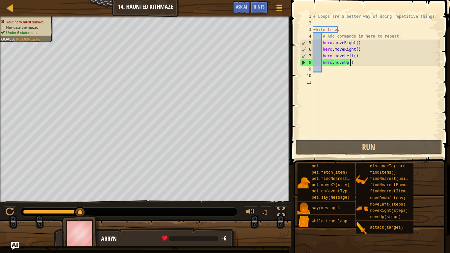
click at [357, 63] on div "# Loops are a better way of doing repetitive things. while True : # Add command…" at bounding box center [376, 82] width 129 height 138
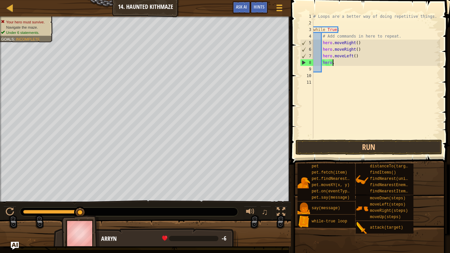
type textarea "h"
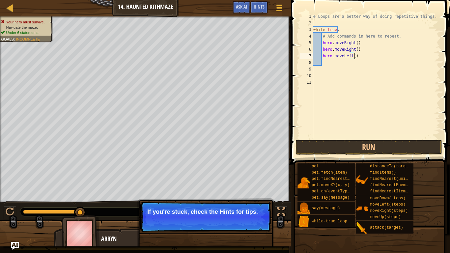
click at [356, 55] on div "# Loops are a better way of doing repetitive things. while True : # Add command…" at bounding box center [376, 82] width 129 height 138
type textarea "h"
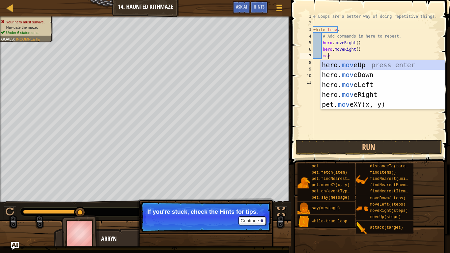
type textarea "move"
click at [365, 61] on div "hero. move Up press enter hero. move Down press enter hero. move Left press ent…" at bounding box center [383, 94] width 125 height 69
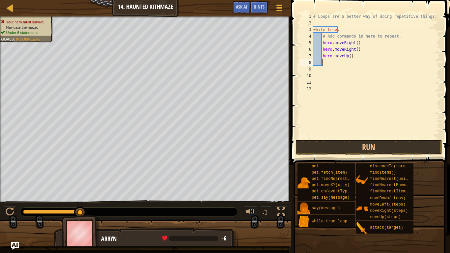
scroll to position [3, 1]
type textarea "mo"
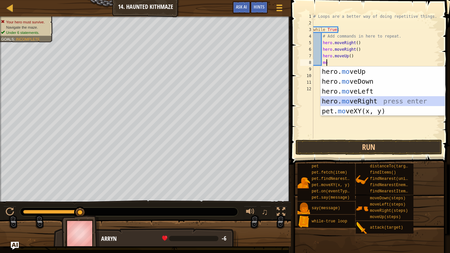
click at [357, 96] on div "hero. mo veUp press enter hero. mo veDown press enter hero. mo veLeft press ent…" at bounding box center [383, 101] width 125 height 69
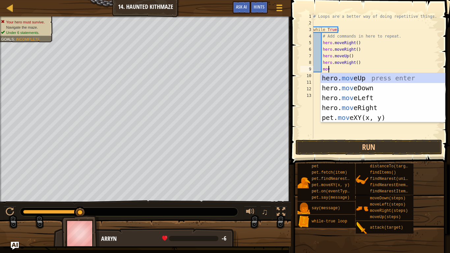
scroll to position [3, 1]
type textarea "move"
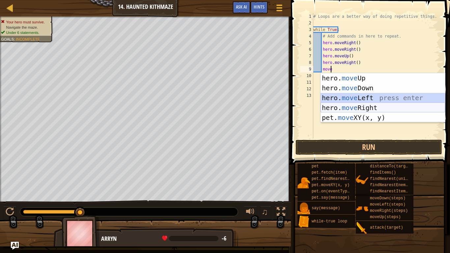
drag, startPoint x: 361, startPoint y: 102, endPoint x: 366, endPoint y: 106, distance: 7.1
click at [366, 106] on div "hero. move Up press enter hero. move Down press enter hero. move Left press ent…" at bounding box center [383, 107] width 125 height 69
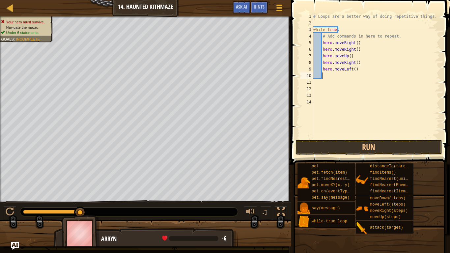
scroll to position [3, 0]
click at [366, 106] on div "# Loops are a better way of doing repetitive things. while True : # Add command…" at bounding box center [376, 82] width 129 height 138
click at [356, 68] on div "# Loops are a better way of doing repetitive things. while True : # Add command…" at bounding box center [376, 82] width 129 height 138
type textarea "h"
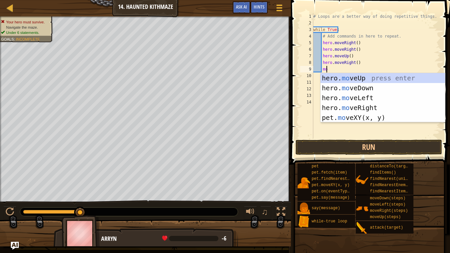
scroll to position [3, 1]
type textarea "move"
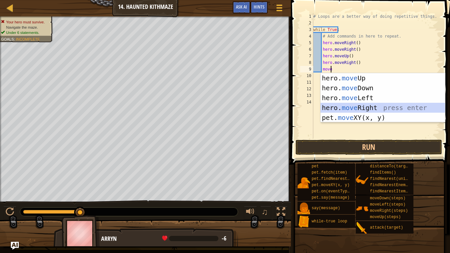
click at [373, 104] on div "hero. move Up press enter hero. move Down press enter hero. move Left press ent…" at bounding box center [383, 107] width 125 height 69
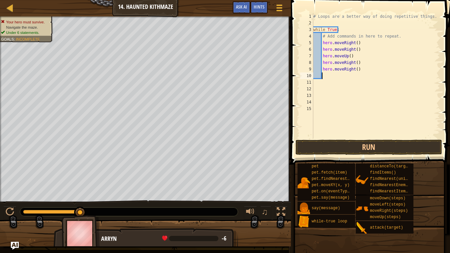
scroll to position [3, 0]
click at [371, 142] on button "Run" at bounding box center [369, 147] width 147 height 15
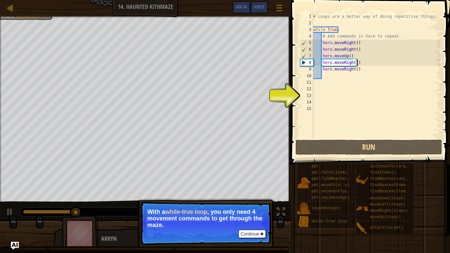
click at [361, 63] on div "# Loops are a better way of doing repetitive things. while True : # Add command…" at bounding box center [376, 82] width 129 height 138
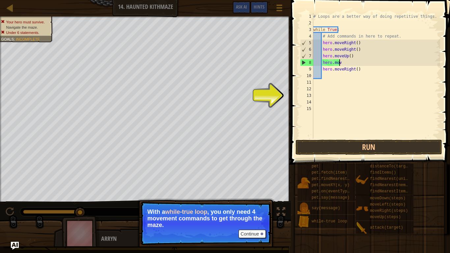
type textarea "h"
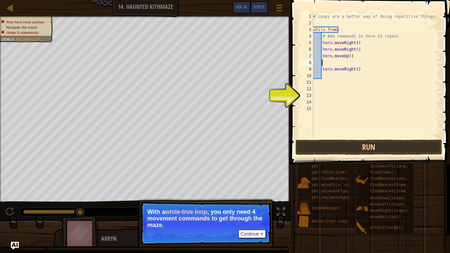
type textarea "u"
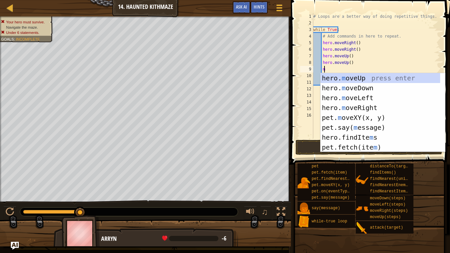
scroll to position [3, 1]
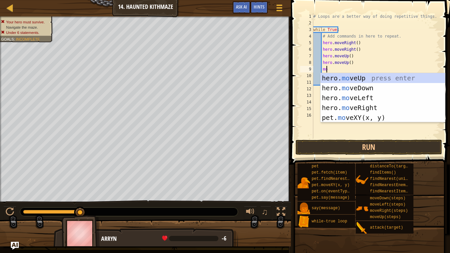
type textarea "move"
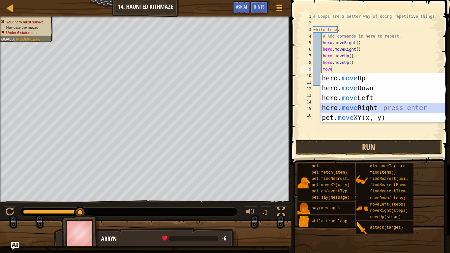
click at [368, 103] on div "hero. move Up press enter hero. move Down press enter hero. move Left press ent…" at bounding box center [383, 107] width 125 height 69
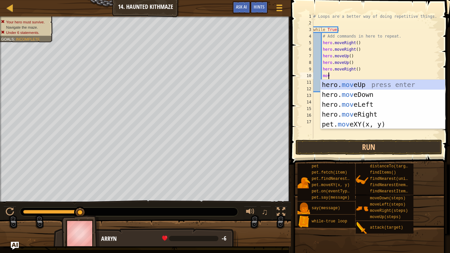
type textarea "move"
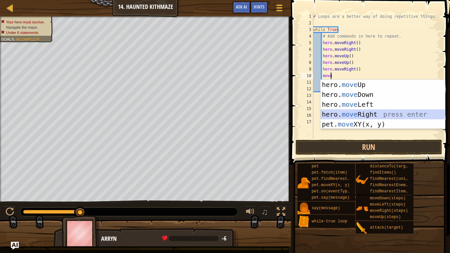
click at [355, 115] on div "hero. move Up press enter hero. move Down press enter hero. move Left press ent…" at bounding box center [383, 114] width 125 height 69
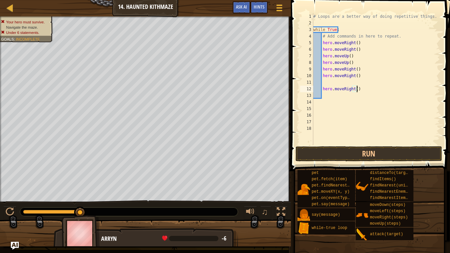
click at [359, 86] on div "# Loops are a better way of doing repetitive things. while True : # Add command…" at bounding box center [376, 85] width 128 height 145
type textarea "h"
click at [425, 154] on button "Run" at bounding box center [369, 153] width 147 height 15
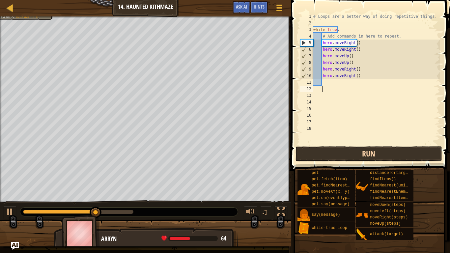
scroll to position [3, 1]
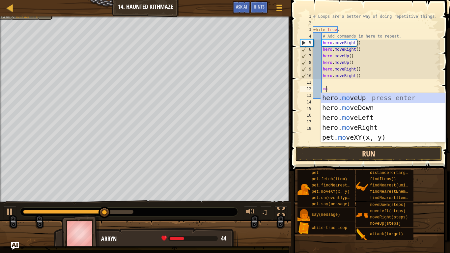
type textarea "m"
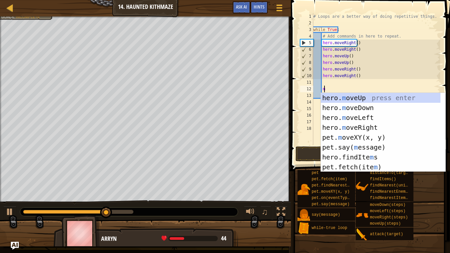
scroll to position [3, 0]
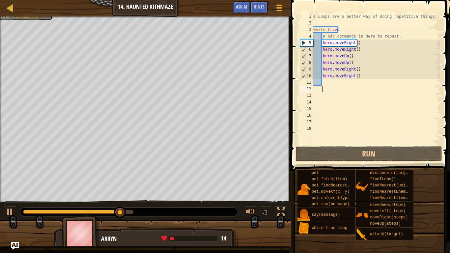
click at [332, 85] on div "# Loops are a better way of doing repetitive things. while True : # Add command…" at bounding box center [376, 85] width 128 height 145
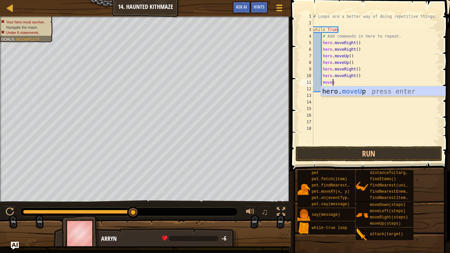
scroll to position [3, 2]
type textarea "moveup"
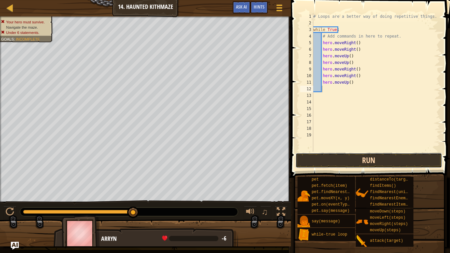
click at [348, 159] on button "Run" at bounding box center [369, 160] width 147 height 15
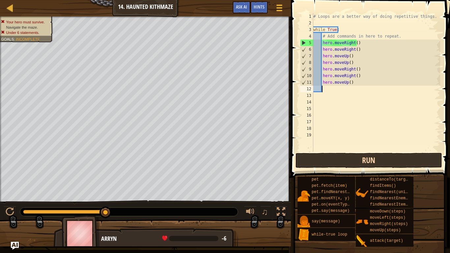
scroll to position [3, 1]
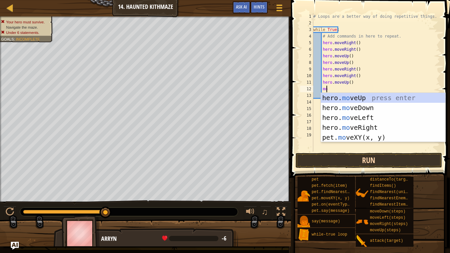
type textarea "mov"
click at [376, 94] on div "hero. mov eUp press enter hero. mov eDown press enter hero. mov eLeft press ent…" at bounding box center [383, 127] width 125 height 69
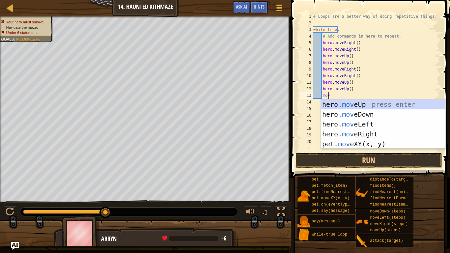
type textarea "move"
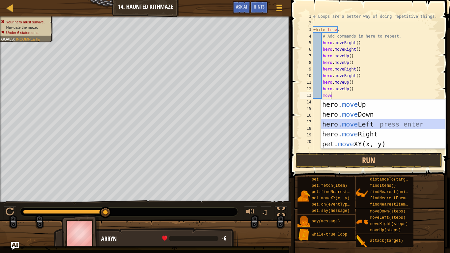
click at [370, 129] on div "hero. move Up press enter hero. move Down press enter hero. move Left press ent…" at bounding box center [383, 134] width 125 height 69
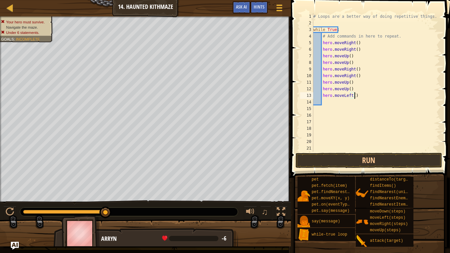
click at [363, 96] on div "# Loops are a better way of doing repetitive things. while True : # Add command…" at bounding box center [376, 89] width 128 height 152
type textarea "hero.m"
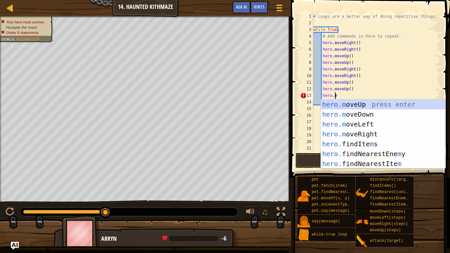
scroll to position [3, 2]
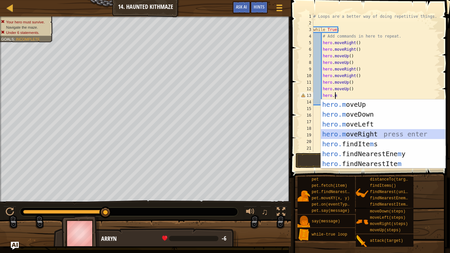
click at [362, 130] on div "hero.m oveUp press enter hero.m oveDown press enter hero.m oveLeft press enter …" at bounding box center [383, 144] width 125 height 89
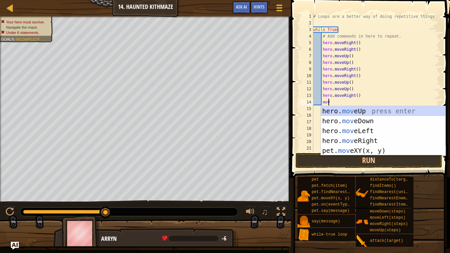
scroll to position [3, 1]
type textarea "move"
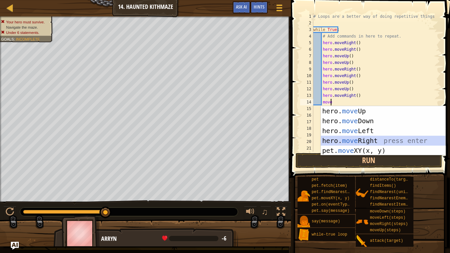
click at [364, 136] on div "hero. move Up press enter hero. move Down press enter hero. move Left press ent…" at bounding box center [383, 140] width 125 height 69
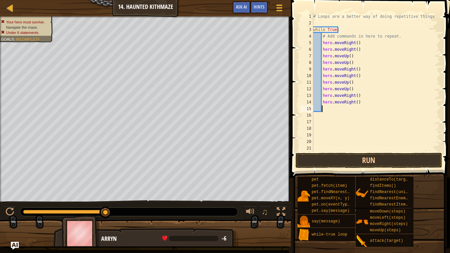
scroll to position [3, 1]
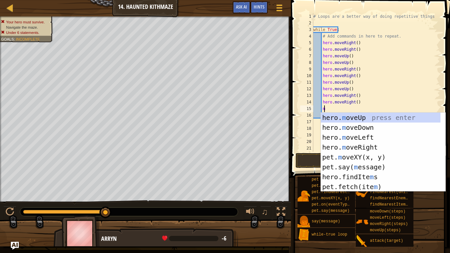
type textarea "mo"
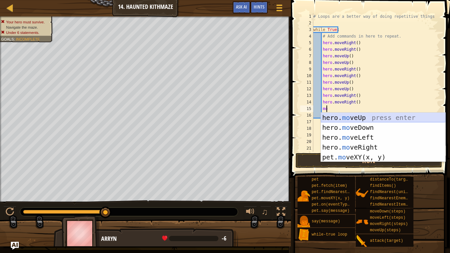
click at [399, 114] on div "hero. mo veUp press enter hero. mo veDown press enter hero. mo veLeft press ent…" at bounding box center [383, 147] width 125 height 69
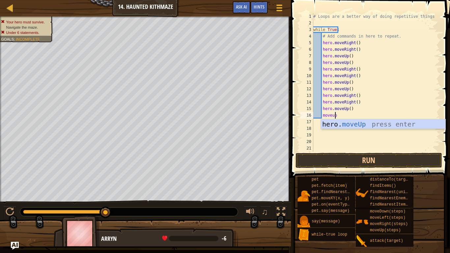
scroll to position [3, 2]
click at [368, 159] on button "Run" at bounding box center [369, 160] width 147 height 15
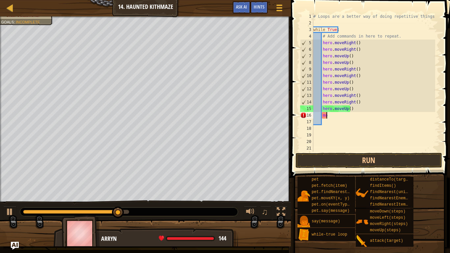
type textarea "m"
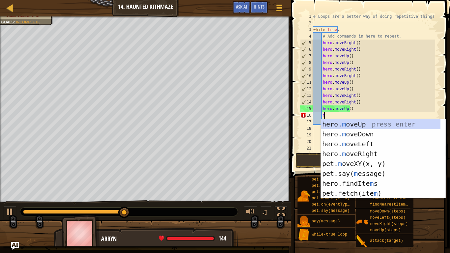
scroll to position [3, 1]
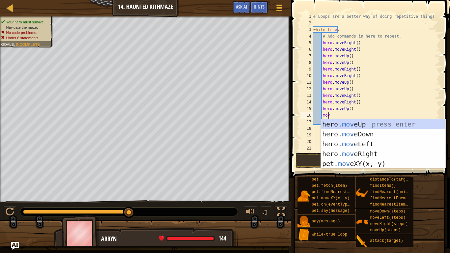
type textarea "move"
click at [369, 120] on div "hero. move Up press enter hero. move Down press enter hero. move Left press ent…" at bounding box center [383, 153] width 125 height 69
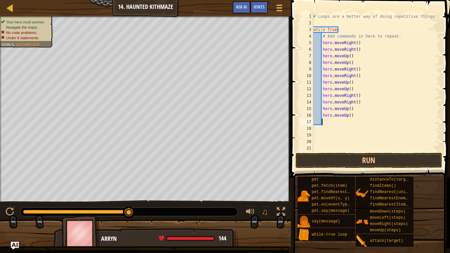
scroll to position [3, 0]
click at [366, 163] on button "Run" at bounding box center [369, 160] width 147 height 15
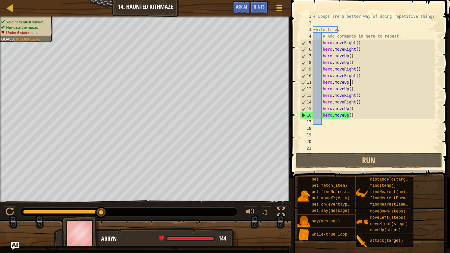
click at [352, 84] on div "# Loops are a better way of doing repetitive things. while True : # Add command…" at bounding box center [373, 89] width 123 height 152
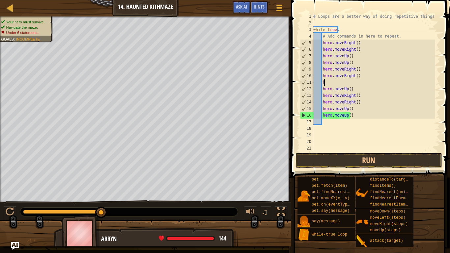
type textarea "h"
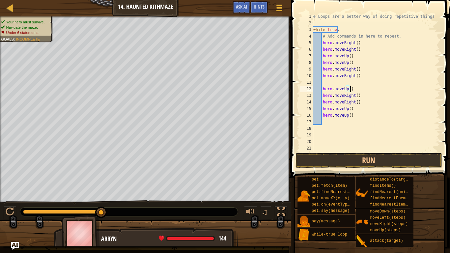
click at [353, 91] on div "# Loops are a better way of doing repetitive things. while True : # Add command…" at bounding box center [373, 89] width 123 height 152
type textarea "h"
click at [359, 95] on div "# Loops are a better way of doing repetitive things. while True : # Add command…" at bounding box center [373, 89] width 123 height 152
type textarea "h"
click at [359, 104] on div "# Loops are a better way of doing repetitive things. while True : # Add command…" at bounding box center [373, 89] width 123 height 152
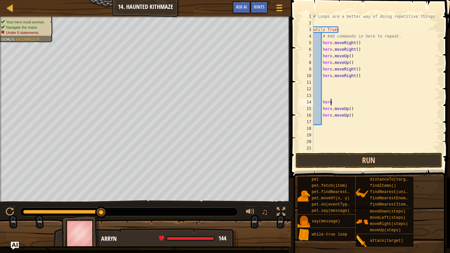
click at [359, 104] on div "# Loops are a better way of doing repetitive things. while True : # Add command…" at bounding box center [373, 89] width 123 height 152
type textarea "h"
click at [350, 107] on div "# Loops are a better way of doing repetitive things. while True : # Add command…" at bounding box center [373, 89] width 123 height 152
type textarea "h"
click at [354, 116] on div "# Loops are a better way of doing repetitive things. while True : # Add command…" at bounding box center [373, 89] width 123 height 152
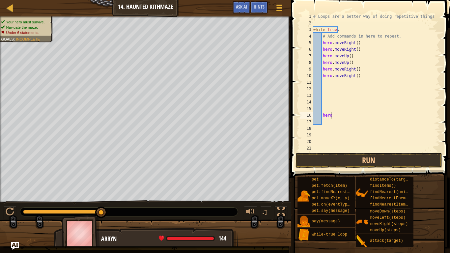
type textarea "h"
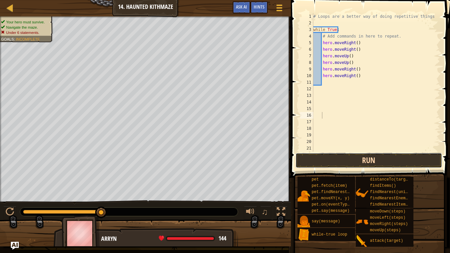
click at [363, 156] on button "Run" at bounding box center [369, 160] width 147 height 15
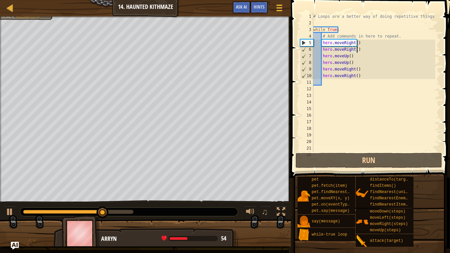
click at [359, 47] on div "# Loops are a better way of doing repetitive things. while True : # Add command…" at bounding box center [373, 89] width 123 height 152
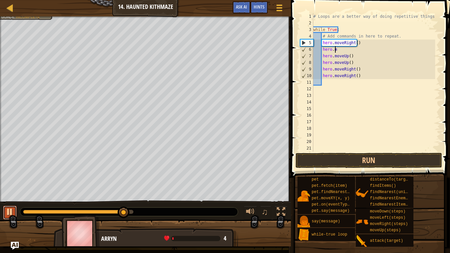
click at [8, 211] on button at bounding box center [9, 213] width 13 height 14
type textarea "h"
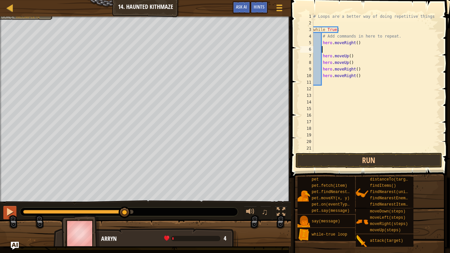
scroll to position [3, 1]
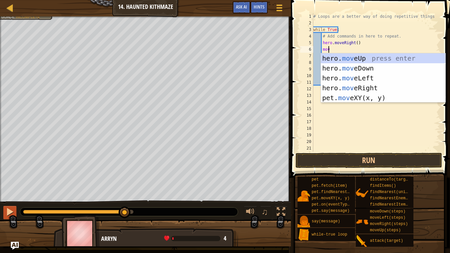
type textarea "move"
click at [377, 61] on div "hero. move Up press enter hero. move Down press enter hero. move Left press ent…" at bounding box center [383, 87] width 125 height 69
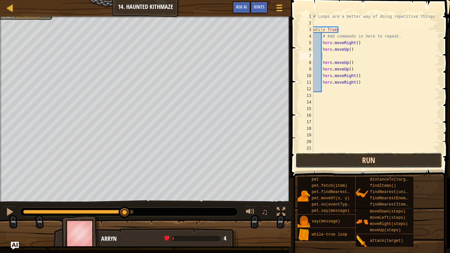
click at [354, 160] on button "Run" at bounding box center [369, 160] width 147 height 15
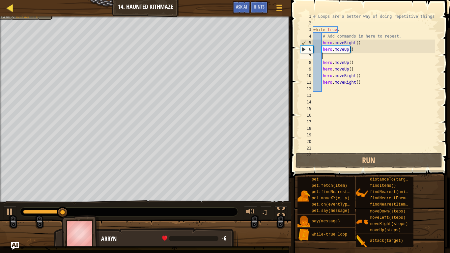
click at [14, 14] on div "Map" at bounding box center [14, 8] width 3 height 16
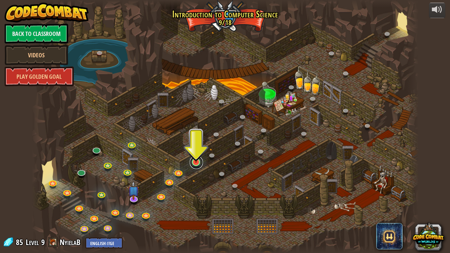
click at [193, 168] on link at bounding box center [196, 162] width 13 height 13
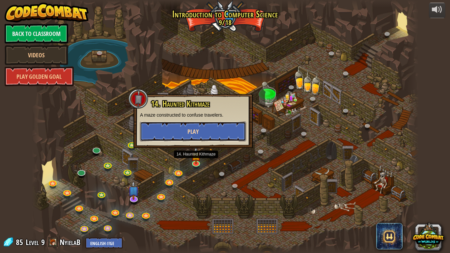
click at [217, 136] on button "Play" at bounding box center [193, 132] width 106 height 20
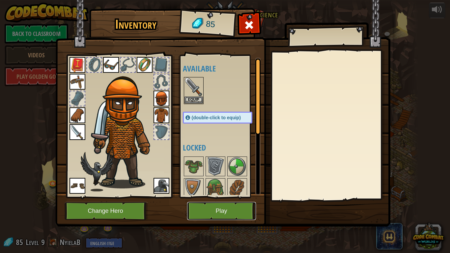
click at [251, 211] on button "Play" at bounding box center [221, 211] width 69 height 18
click button "Play" at bounding box center [221, 211] width 69 height 18
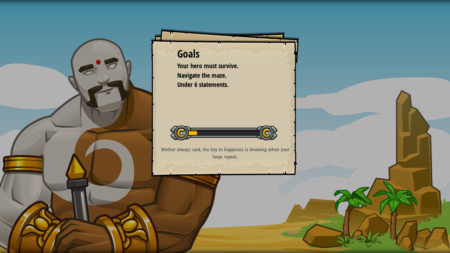
click at [242, 211] on div "Goals Your hero must survive. Navigate the maze. Under 6 statements. Start Leve…" at bounding box center [225, 126] width 450 height 253
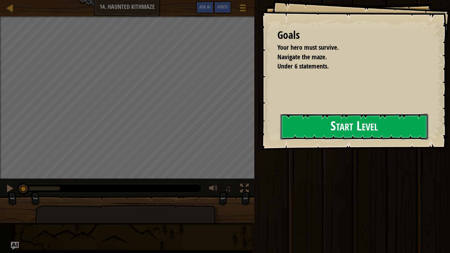
click at [382, 133] on button "Start Level" at bounding box center [354, 127] width 148 height 26
click at [396, 125] on button "Start Level" at bounding box center [354, 127] width 148 height 26
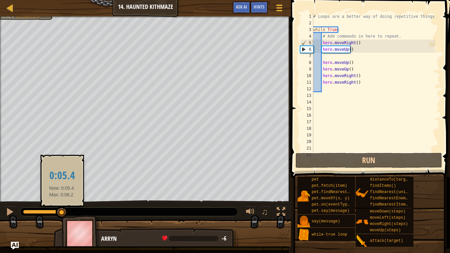
drag, startPoint x: 64, startPoint y: 213, endPoint x: 35, endPoint y: 217, distance: 29.4
click at [56, 211] on div at bounding box center [62, 213] width 12 height 12
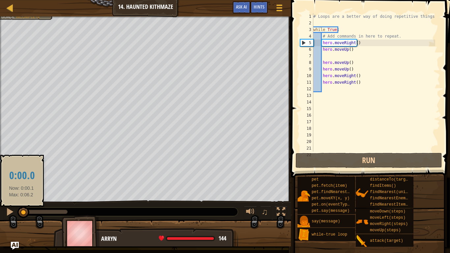
drag, startPoint x: 33, startPoint y: 211, endPoint x: 20, endPoint y: 214, distance: 12.7
click at [20, 211] on div at bounding box center [23, 213] width 12 height 12
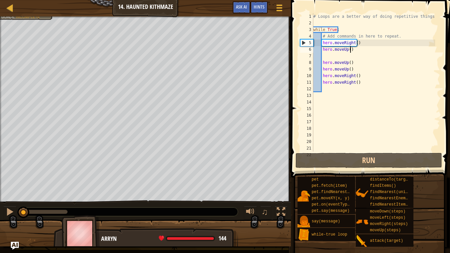
click at [356, 49] on div "# Loops are a better way of doing repetitive things. while True : # Add command…" at bounding box center [373, 89] width 123 height 152
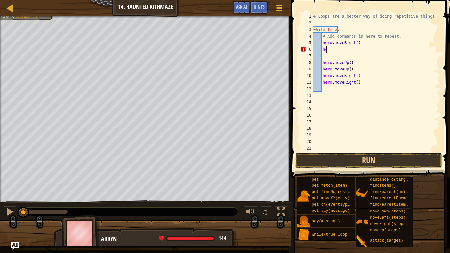
type textarea "h"
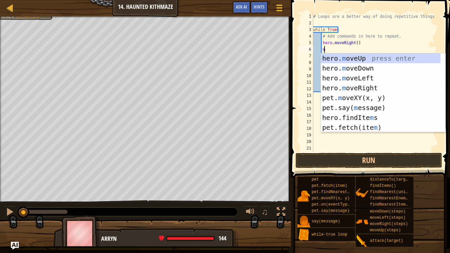
type textarea "mo"
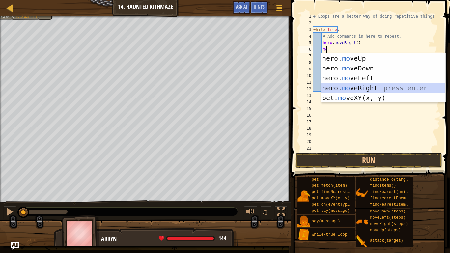
click at [355, 85] on div "hero. mo veUp press enter hero. mo veDown press enter hero. mo veLeft press ent…" at bounding box center [383, 87] width 125 height 69
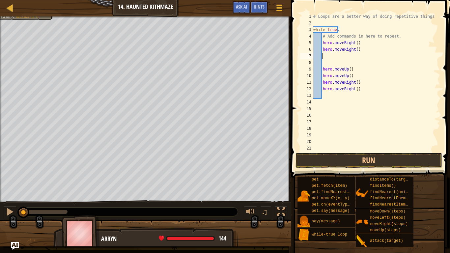
scroll to position [3, 0]
click at [360, 47] on div "# Loops are a better way of doing repetitive things. while True : # Add command…" at bounding box center [373, 89] width 123 height 152
type textarea "h"
click at [354, 44] on div "# Loops are a better way of doing repetitive things. while True : # Add command…" at bounding box center [373, 89] width 123 height 152
type textarea "hero.moveRight(2)"
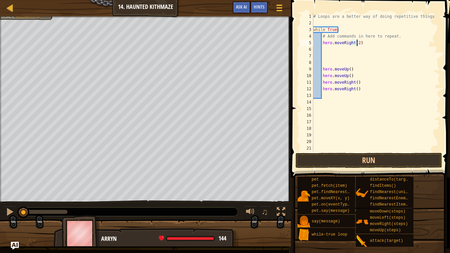
scroll to position [3, 4]
click at [322, 50] on div "# Loops are a better way of doing repetitive things. while True : # Add command…" at bounding box center [373, 89] width 123 height 152
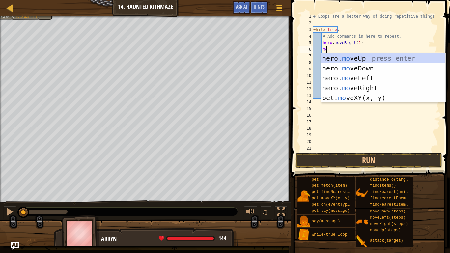
scroll to position [3, 1]
type textarea "move"
drag, startPoint x: 354, startPoint y: 59, endPoint x: 348, endPoint y: 55, distance: 6.6
click at [348, 55] on div "hero. move Up press enter hero. move Down press enter hero. move Left press ent…" at bounding box center [383, 87] width 125 height 69
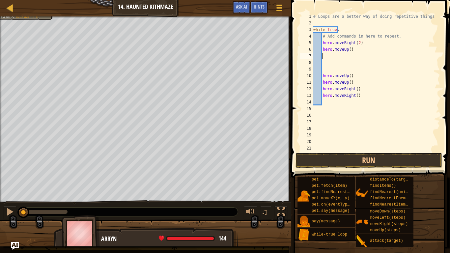
click at [348, 55] on div "# Loops are a better way of doing repetitive things. while True : # Add command…" at bounding box center [373, 89] width 123 height 152
click at [347, 49] on div "# Loops are a better way of doing repetitive things. while True : # Add command…" at bounding box center [373, 89] width 123 height 152
click at [355, 76] on div "# Loops are a better way of doing repetitive things. while True : # Add command…" at bounding box center [373, 89] width 123 height 152
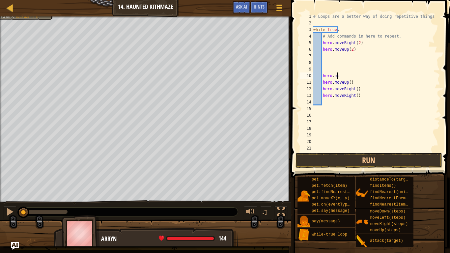
type textarea "h"
click at [355, 81] on div "# Loops are a better way of doing repetitive things. while True : # Add command…" at bounding box center [373, 89] width 123 height 152
type textarea "h"
click at [359, 87] on div "# Loops are a better way of doing repetitive things. while True : # Add command…" at bounding box center [373, 89] width 123 height 152
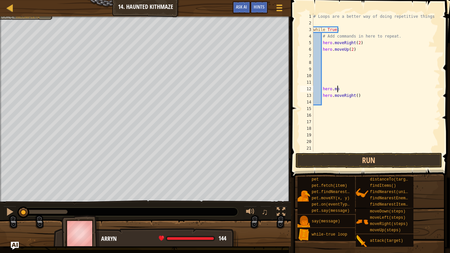
type textarea "h"
click at [362, 93] on div "# Loops are a better way of doing repetitive things. while True : # Add command…" at bounding box center [373, 89] width 123 height 152
type textarea "h"
click at [325, 53] on div "# Loops are a better way of doing repetitive things. while True : # Add command…" at bounding box center [373, 89] width 123 height 152
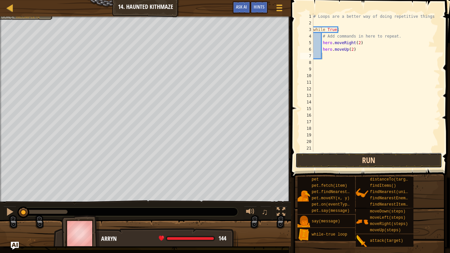
click at [377, 162] on button "Run" at bounding box center [369, 160] width 147 height 15
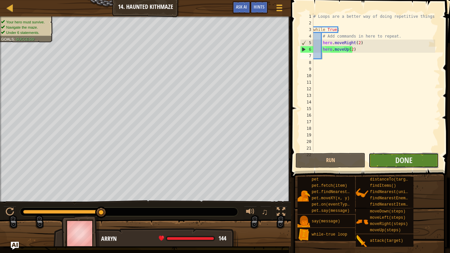
click at [415, 160] on button "Done" at bounding box center [404, 160] width 70 height 15
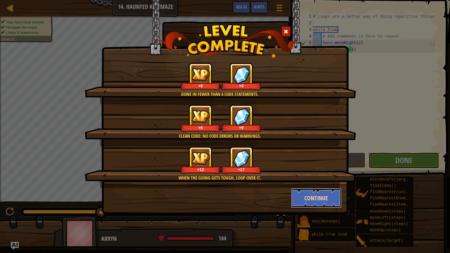
click at [327, 195] on button "Continue" at bounding box center [316, 198] width 51 height 20
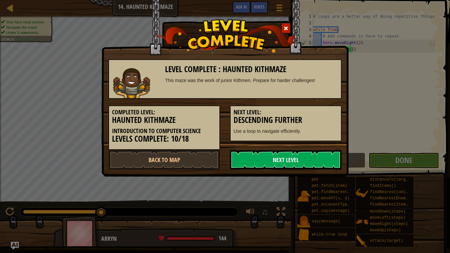
click at [306, 160] on link "Next Level" at bounding box center [286, 160] width 112 height 20
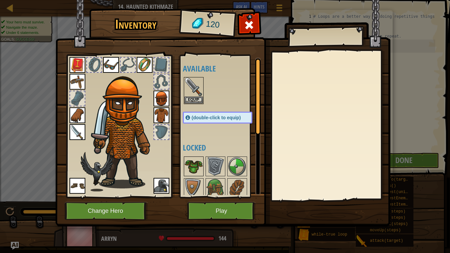
click at [191, 166] on img at bounding box center [194, 166] width 18 height 18
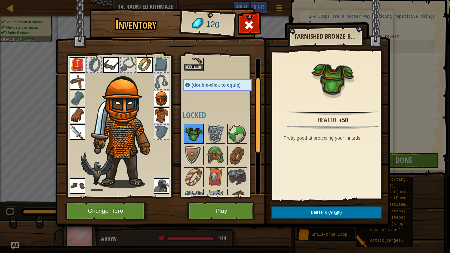
scroll to position [33, 0]
click at [212, 132] on img at bounding box center [215, 133] width 18 height 18
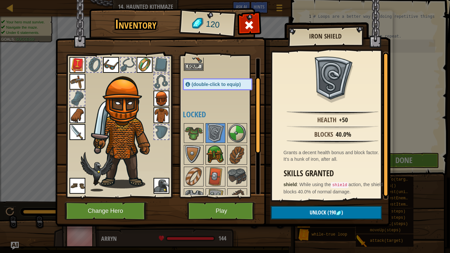
click at [217, 157] on img at bounding box center [215, 155] width 18 height 18
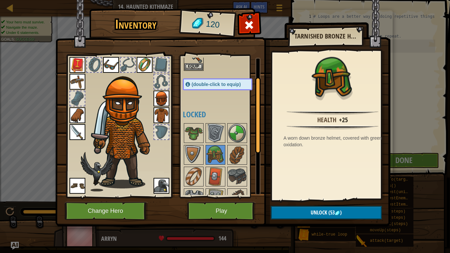
click at [158, 94] on img at bounding box center [162, 99] width 16 height 16
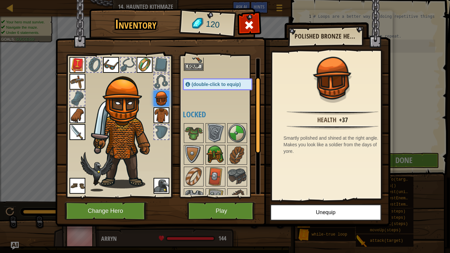
click at [215, 148] on img at bounding box center [215, 155] width 18 height 18
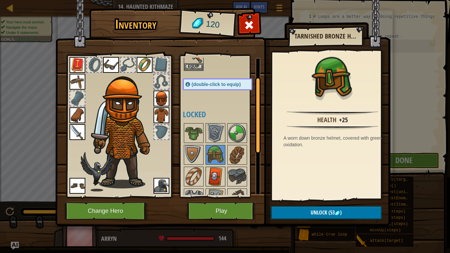
click at [216, 177] on img at bounding box center [215, 176] width 18 height 18
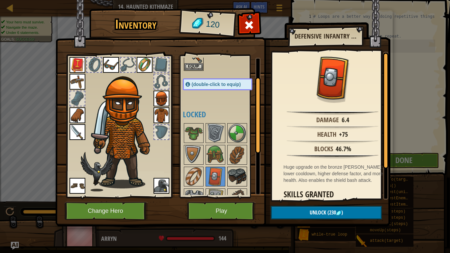
click at [244, 170] on img at bounding box center [237, 176] width 18 height 18
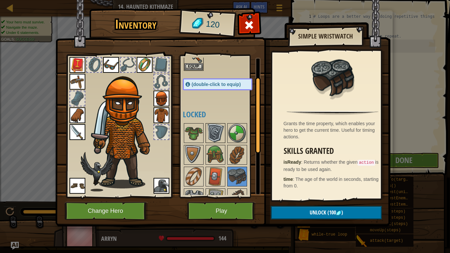
click at [221, 135] on img at bounding box center [215, 133] width 18 height 18
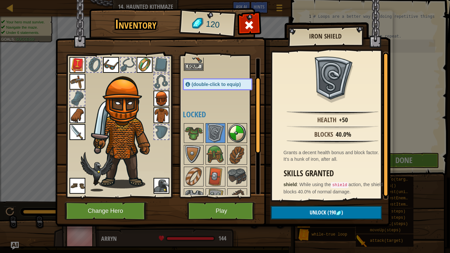
click at [237, 135] on img at bounding box center [237, 133] width 18 height 18
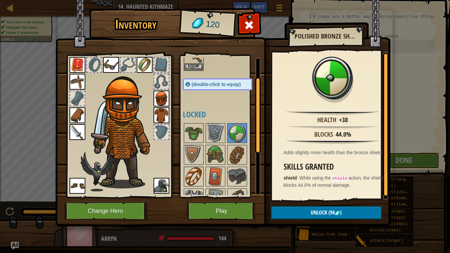
click at [194, 170] on img at bounding box center [194, 176] width 18 height 18
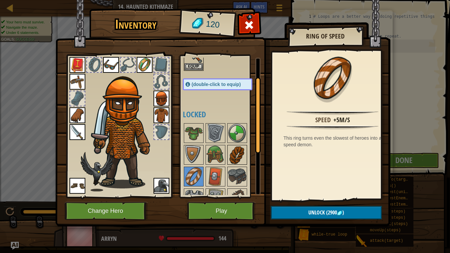
click at [242, 152] on img at bounding box center [237, 155] width 18 height 18
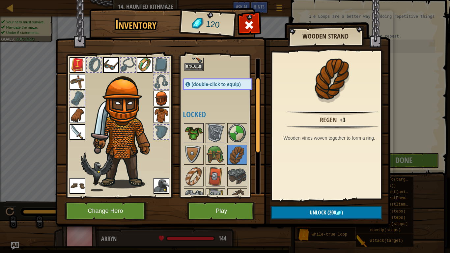
click at [199, 130] on img at bounding box center [194, 133] width 18 height 18
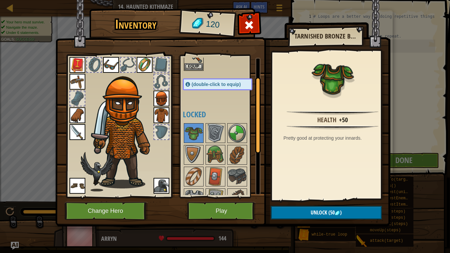
click at [167, 114] on img at bounding box center [162, 115] width 16 height 16
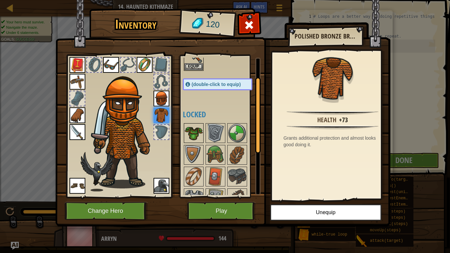
click at [190, 130] on img at bounding box center [194, 133] width 18 height 18
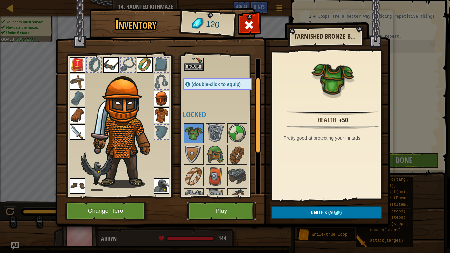
click at [233, 203] on button "Play" at bounding box center [221, 211] width 69 height 18
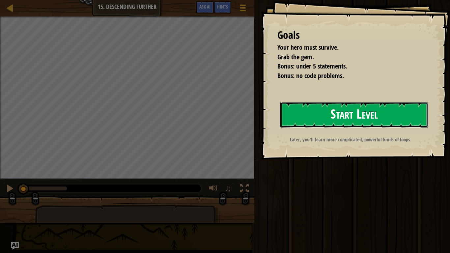
click at [307, 108] on button "Start Level" at bounding box center [354, 115] width 148 height 26
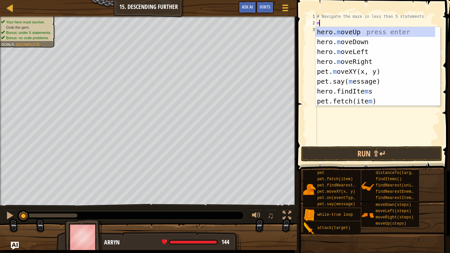
scroll to position [3, 0]
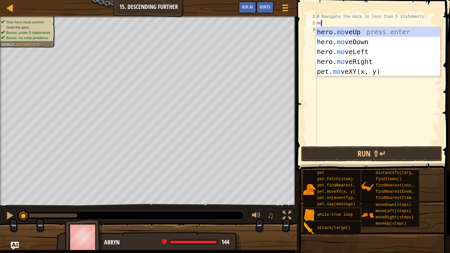
type textarea "move"
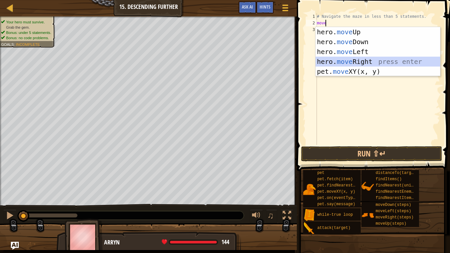
click at [349, 59] on div "hero. move Up press enter hero. move Down press enter hero. move Left press ent…" at bounding box center [378, 61] width 125 height 69
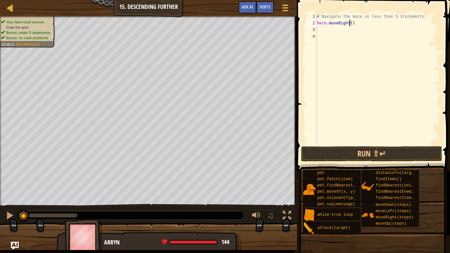
click at [350, 24] on div "# Navigate the maze in less than 5 statements. hero . moveRight ( )" at bounding box center [378, 85] width 125 height 145
type textarea "hero.moveRight(2)"
click at [323, 36] on div "# Navigate the maze in less than 5 statements. hero . moveRight ( 2 )" at bounding box center [378, 85] width 125 height 145
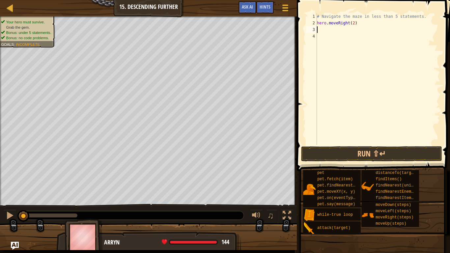
click at [325, 31] on div "# Navigate the maze in less than 5 statements. hero . moveRight ( 2 )" at bounding box center [378, 85] width 125 height 145
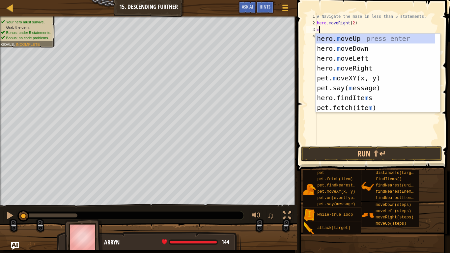
type textarea "md"
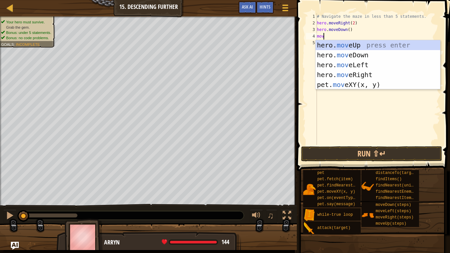
type textarea "move"
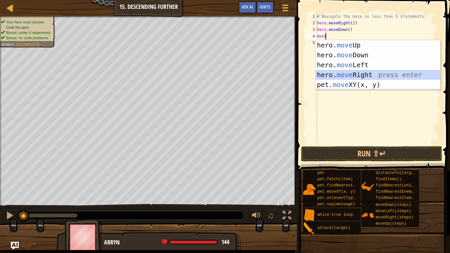
click at [371, 73] on div "hero. move Up press enter hero. move Down press enter hero. move Left press ent…" at bounding box center [378, 74] width 125 height 69
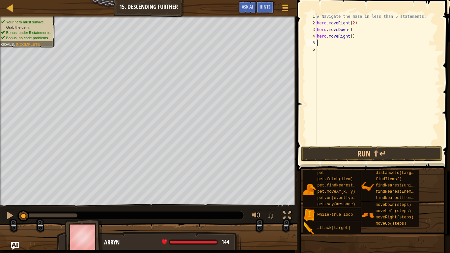
click at [349, 36] on div "# Navigate the maze in less than 5 statements. hero . moveRight ( 2 ) hero . mo…" at bounding box center [378, 85] width 125 height 145
type textarea "hero.moveRight(2)"
click at [321, 42] on div "# Navigate the maze in less than 5 statements. hero . moveRight ( 2 ) hero . mo…" at bounding box center [378, 85] width 125 height 145
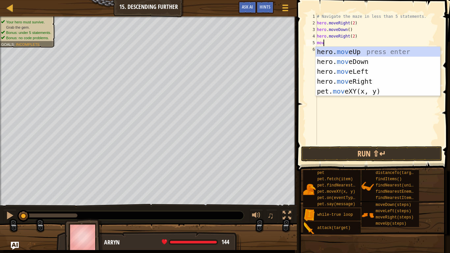
type textarea "move"
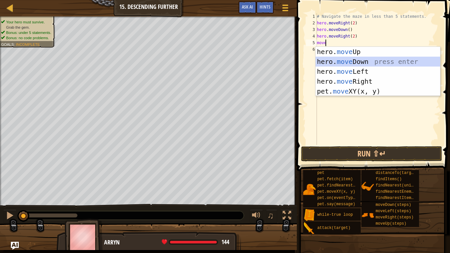
click at [351, 58] on div "hero. move Up press enter hero. move Down press enter hero. move Left press ent…" at bounding box center [378, 81] width 125 height 69
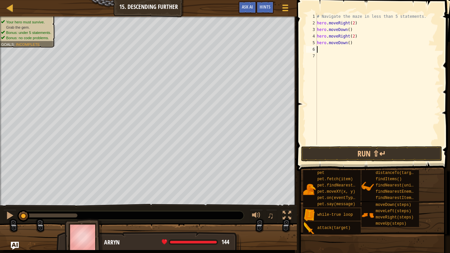
scroll to position [3, 0]
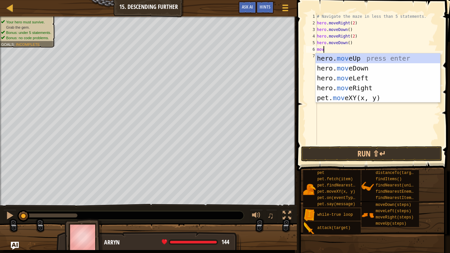
type textarea "move"
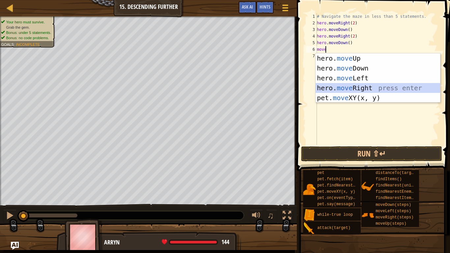
click at [360, 84] on div "hero. move Up press enter hero. move Down press enter hero. move Left press ent…" at bounding box center [378, 87] width 125 height 69
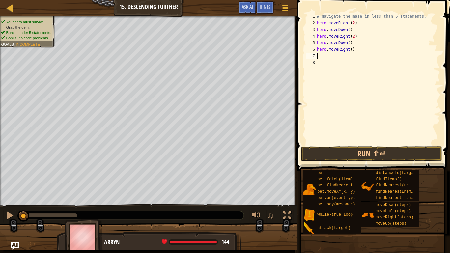
scroll to position [3, 0]
click at [349, 50] on div "# Navigate the maze in less than 5 statements. hero . moveRight ( 2 ) hero . mo…" at bounding box center [378, 85] width 125 height 145
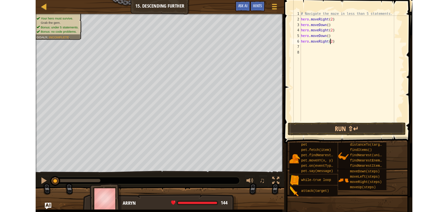
scroll to position [3, 3]
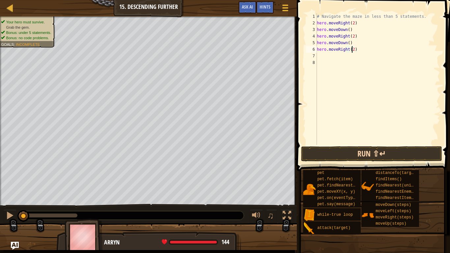
type textarea "hero.moveRight(2)"
click at [350, 151] on button "Run ⇧↵" at bounding box center [371, 153] width 141 height 15
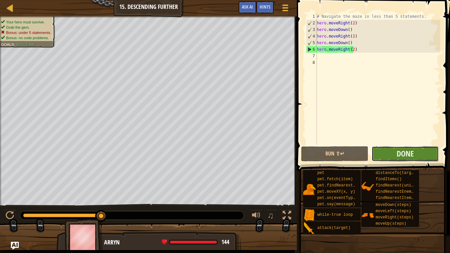
click at [381, 154] on button "Done" at bounding box center [405, 153] width 67 height 15
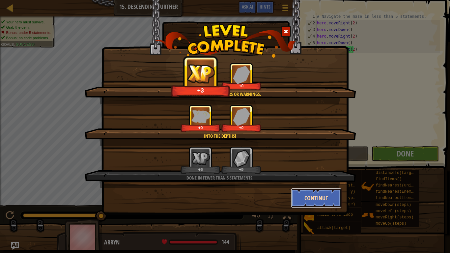
click at [323, 200] on button "Continue" at bounding box center [316, 198] width 51 height 20
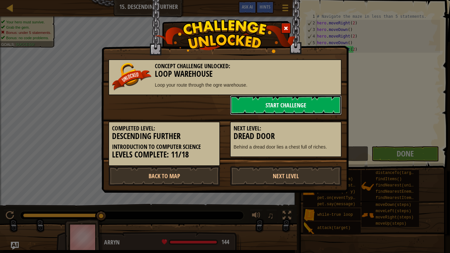
click at [321, 102] on link "Start Challenge" at bounding box center [286, 105] width 112 height 20
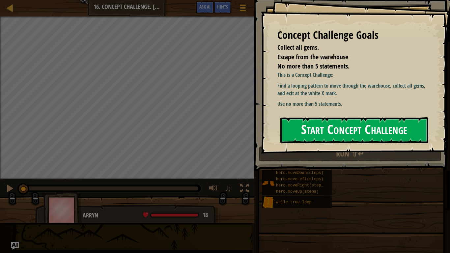
click at [304, 122] on button "Start Concept Challenge" at bounding box center [354, 130] width 148 height 26
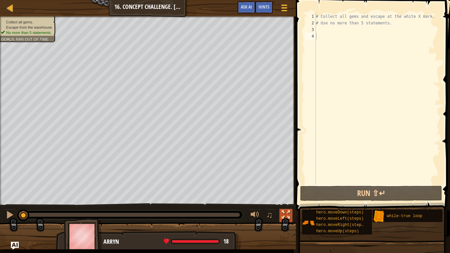
click at [283, 211] on div at bounding box center [286, 215] width 9 height 9
